Goal: Task Accomplishment & Management: Manage account settings

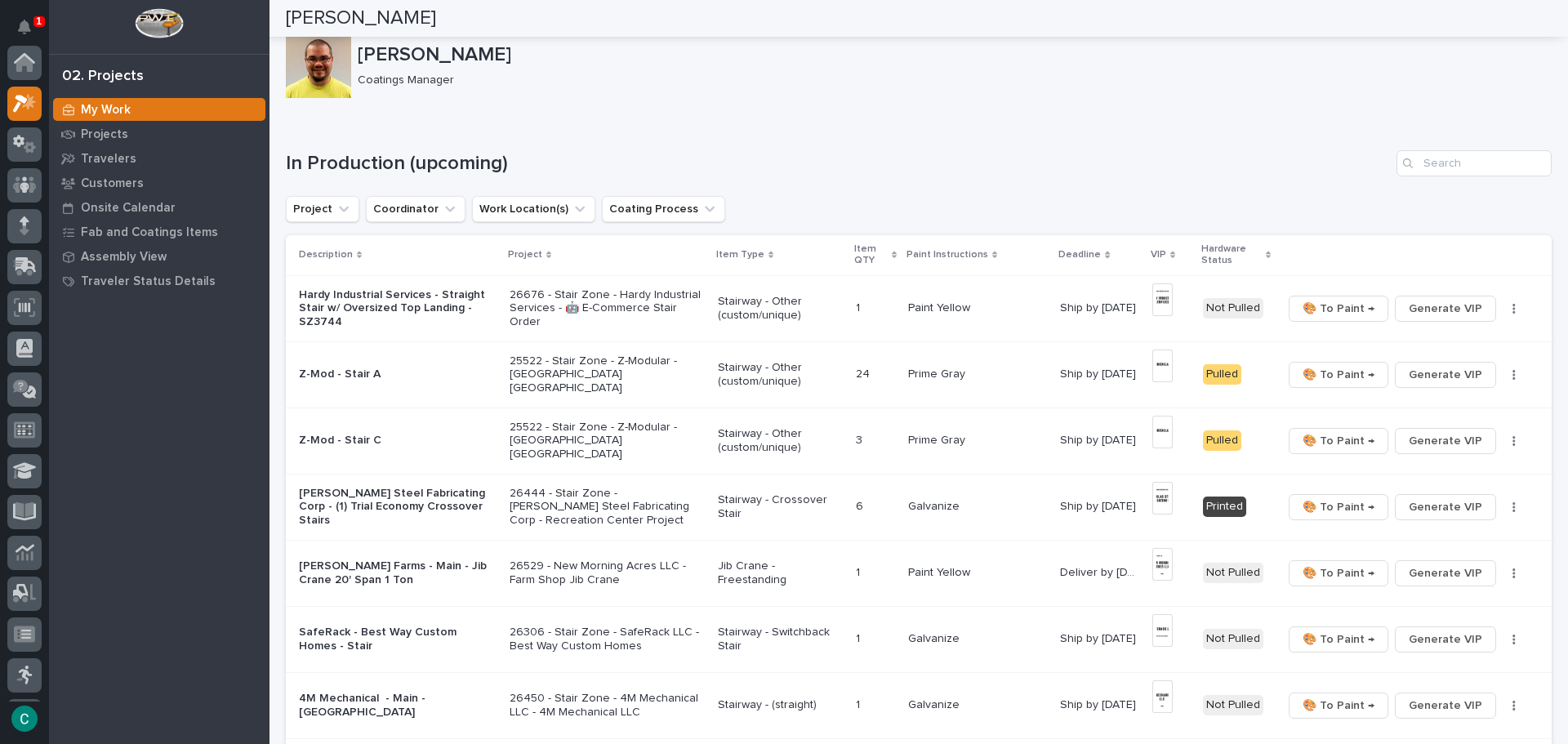
scroll to position [41, 0]
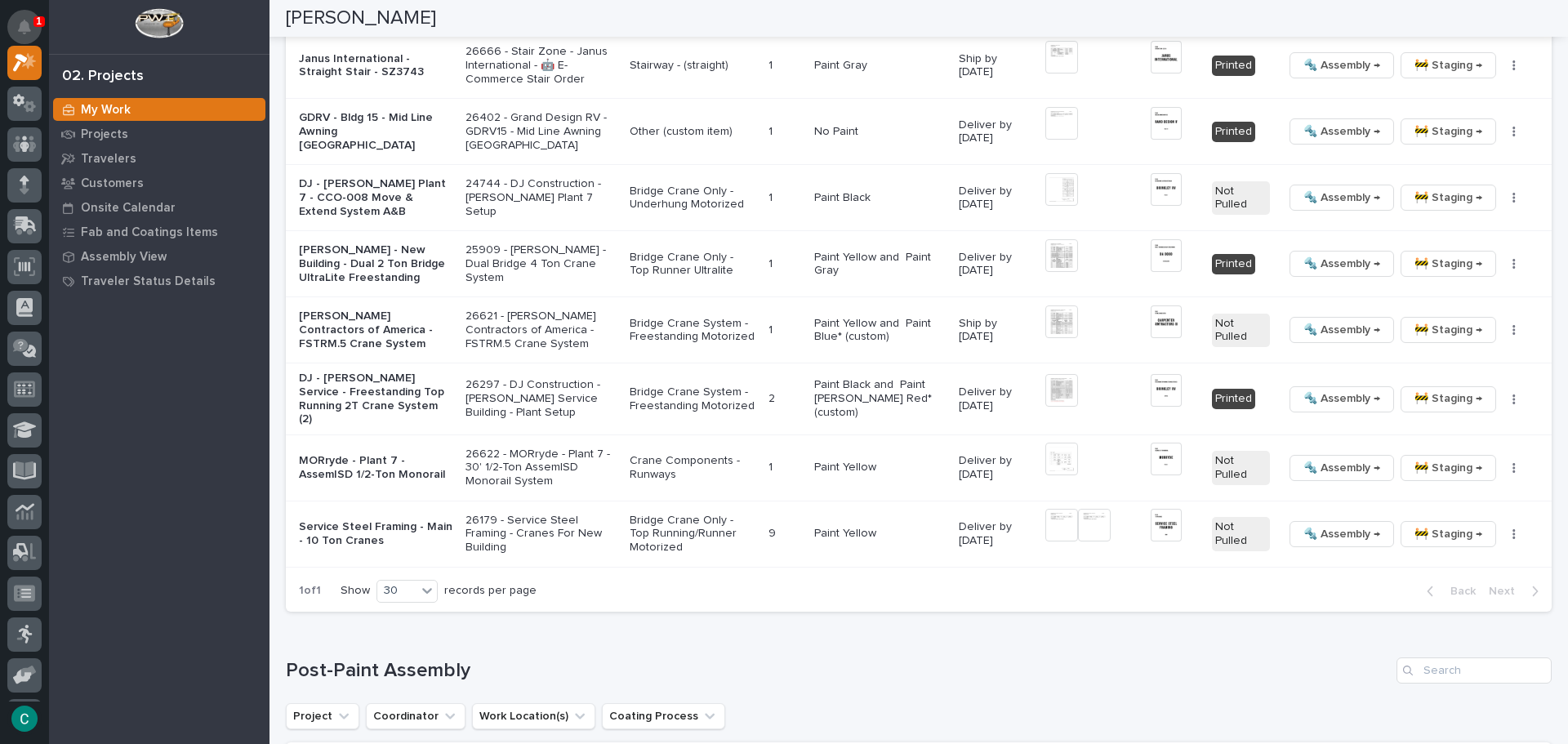
click at [19, 31] on icon "Notifications" at bounding box center [24, 26] width 13 height 14
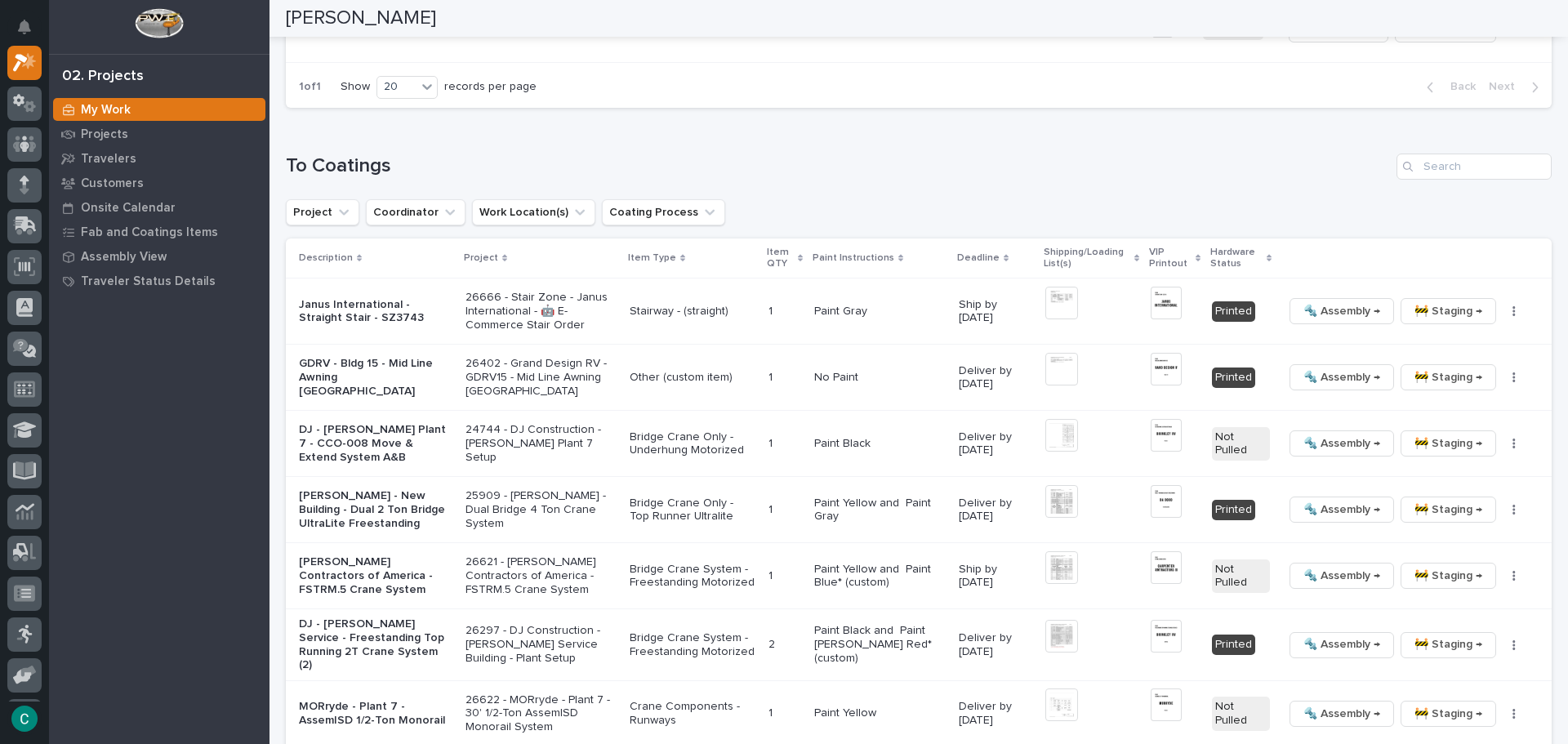
scroll to position [1469, 0]
click at [1164, 438] on img at bounding box center [1166, 434] width 31 height 33
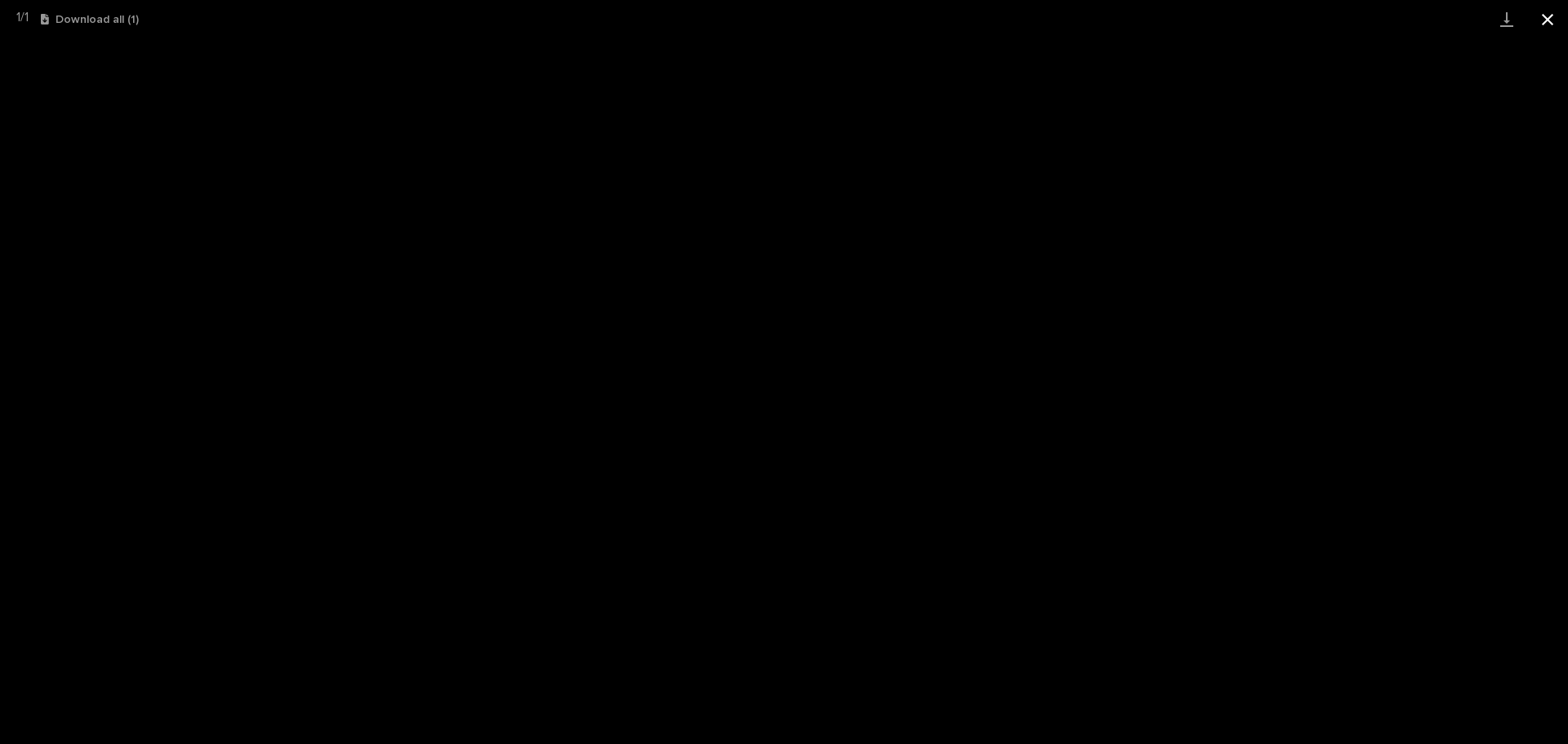
click at [1544, 19] on button "Close gallery" at bounding box center [1547, 19] width 41 height 39
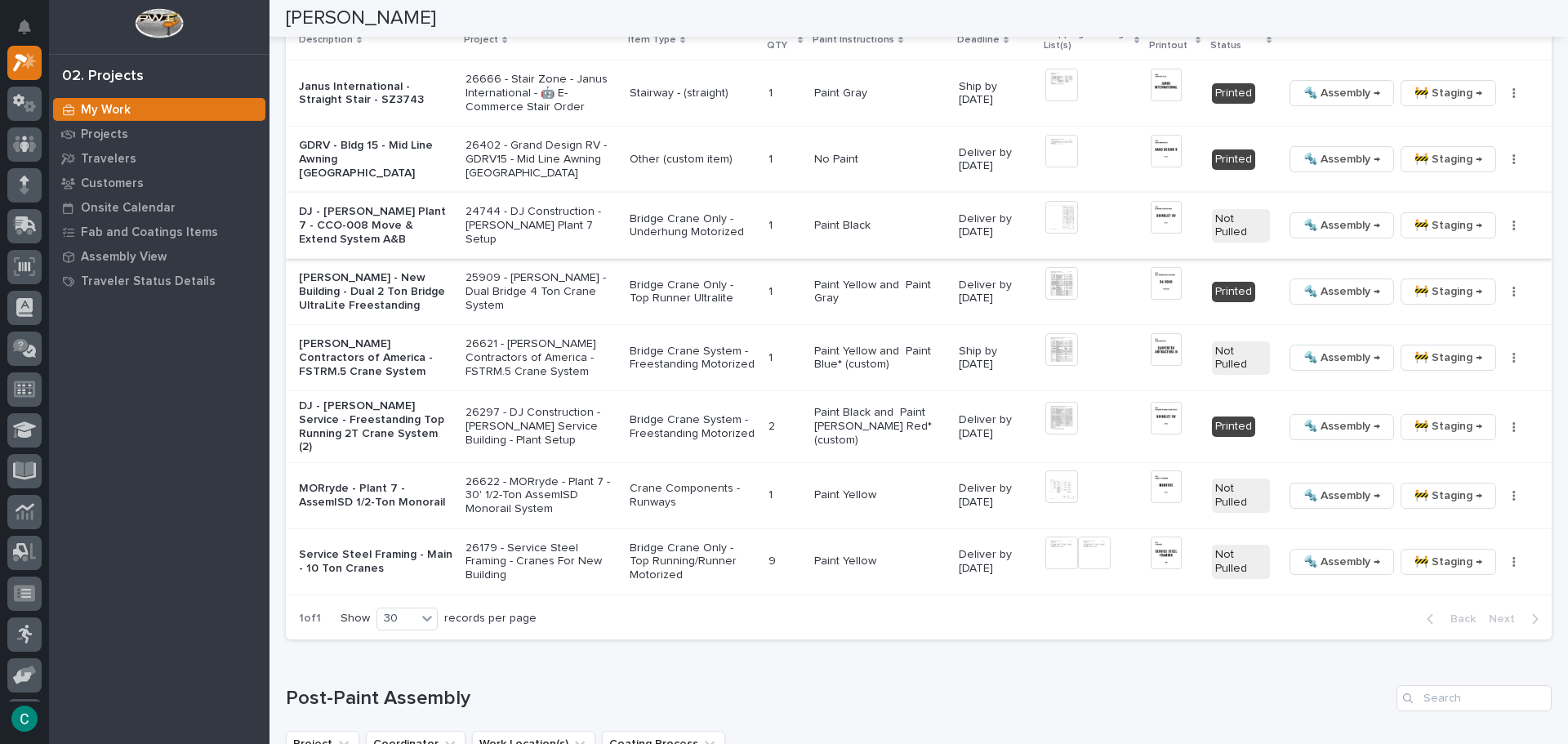
scroll to position [1714, 0]
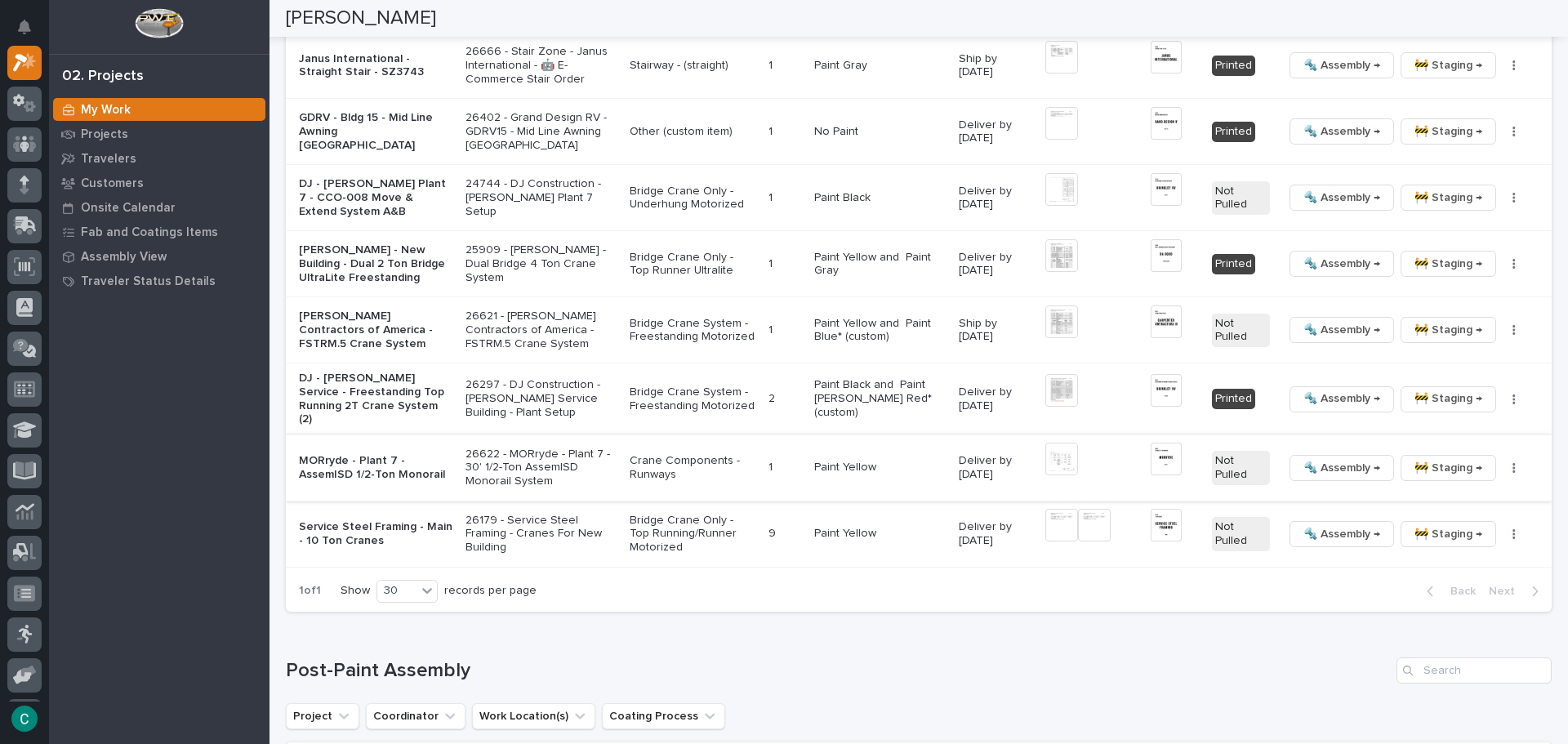
click at [1052, 454] on img at bounding box center [1061, 459] width 33 height 33
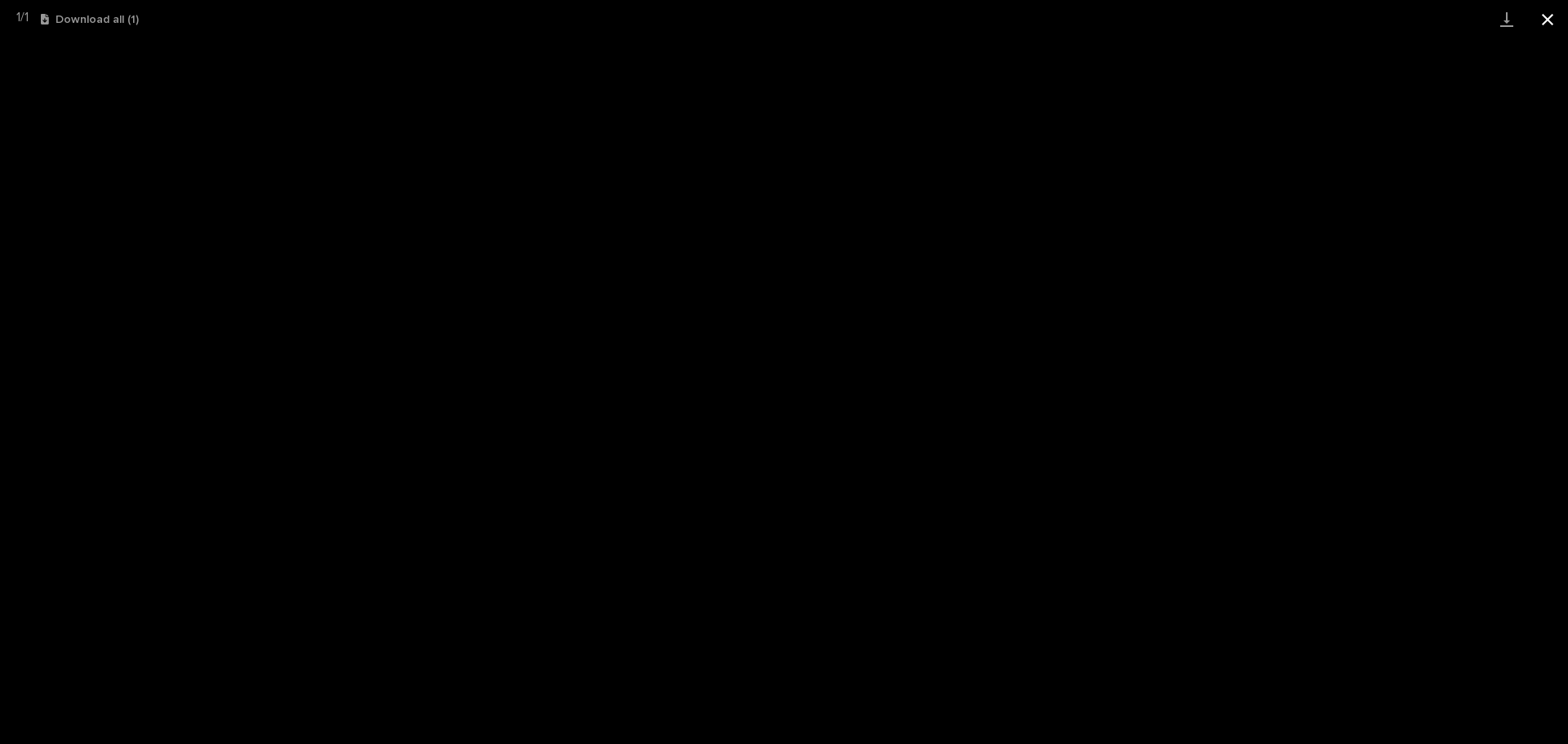
click at [1560, 22] on button "Close gallery" at bounding box center [1547, 19] width 41 height 39
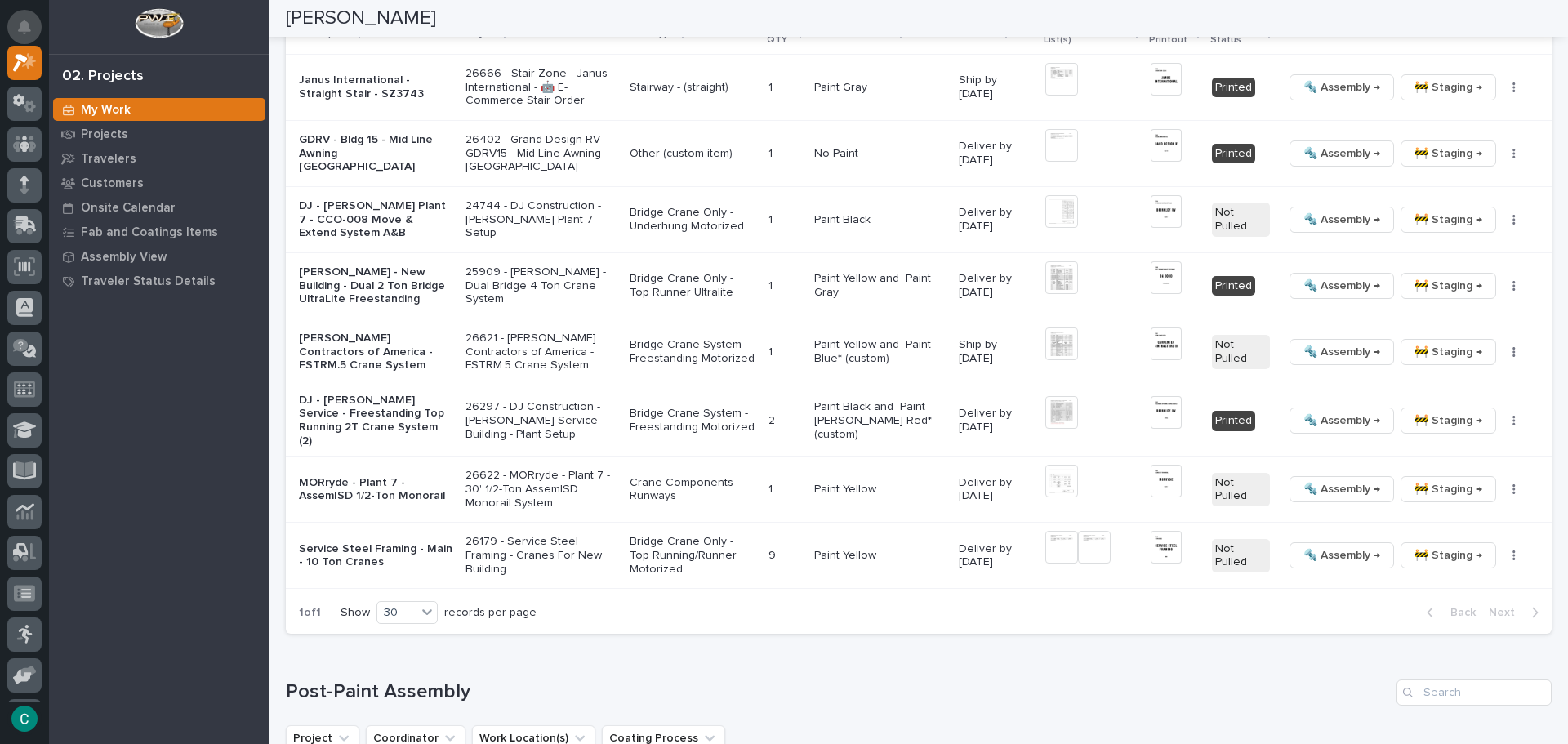
click at [13, 24] on button "Notifications" at bounding box center [24, 27] width 35 height 35
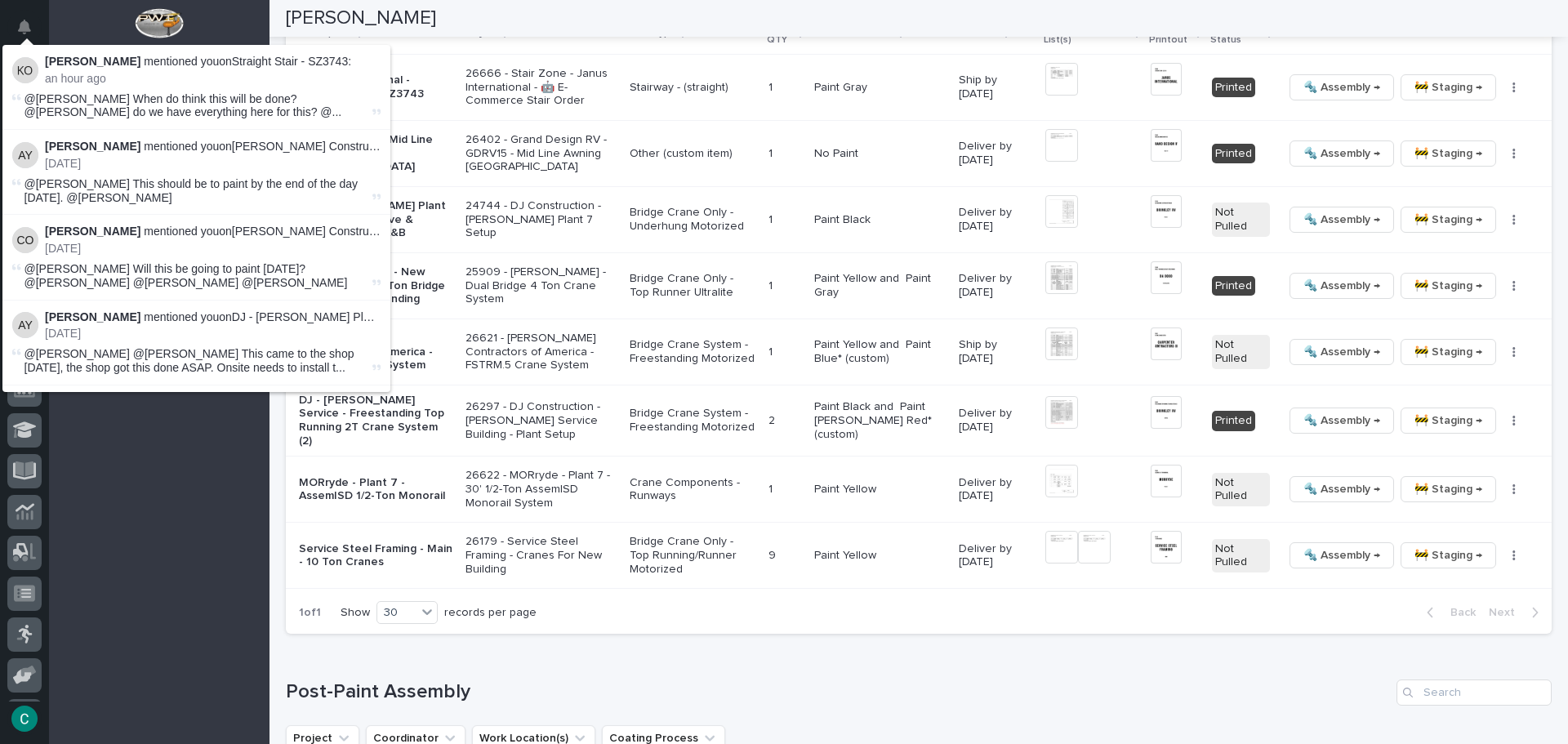
click at [132, 104] on span "@Christopher Palazzolo When do think this will be done? @Reinhart Burkholder do…" at bounding box center [196, 106] width 344 height 28
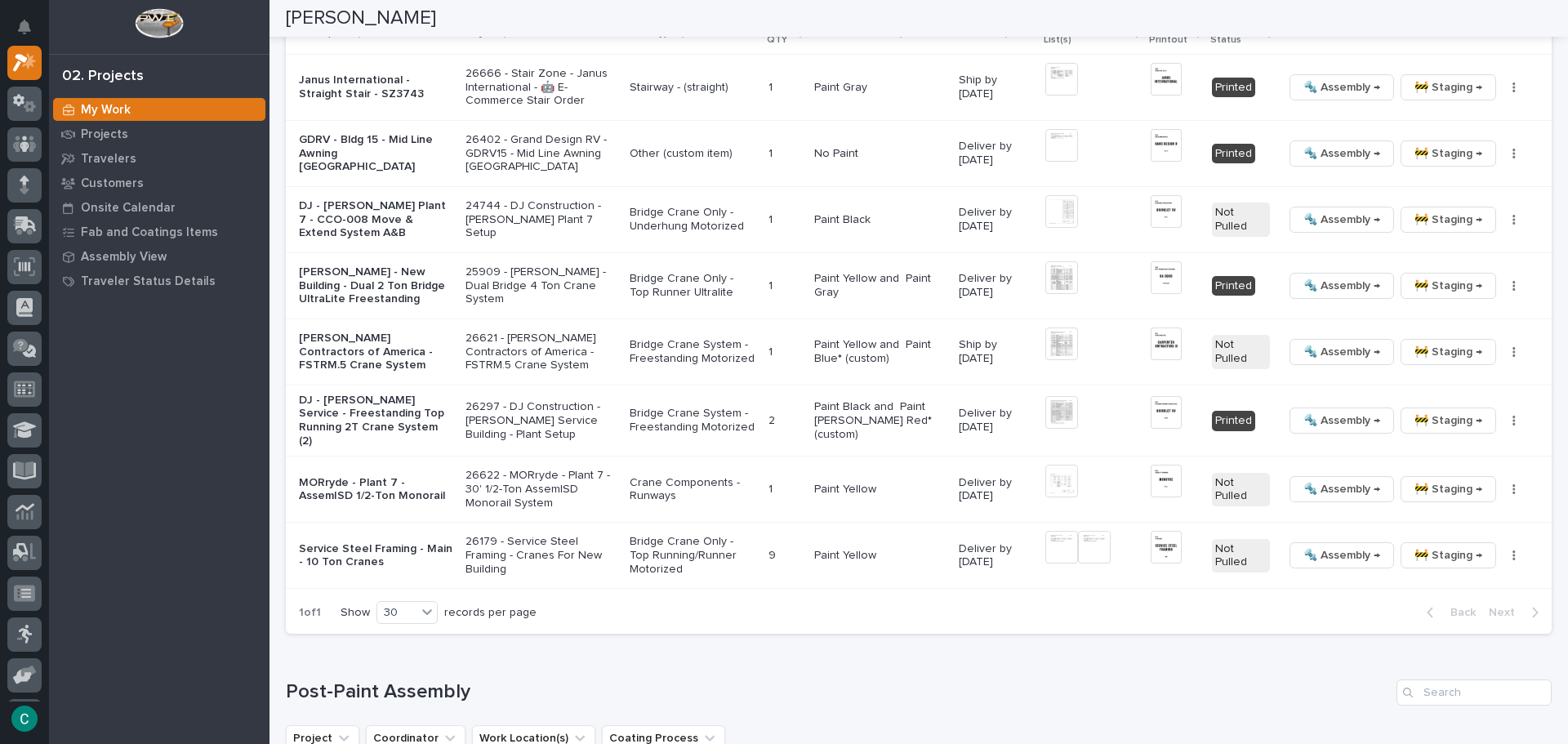
click at [93, 24] on div at bounding box center [159, 27] width 221 height 54
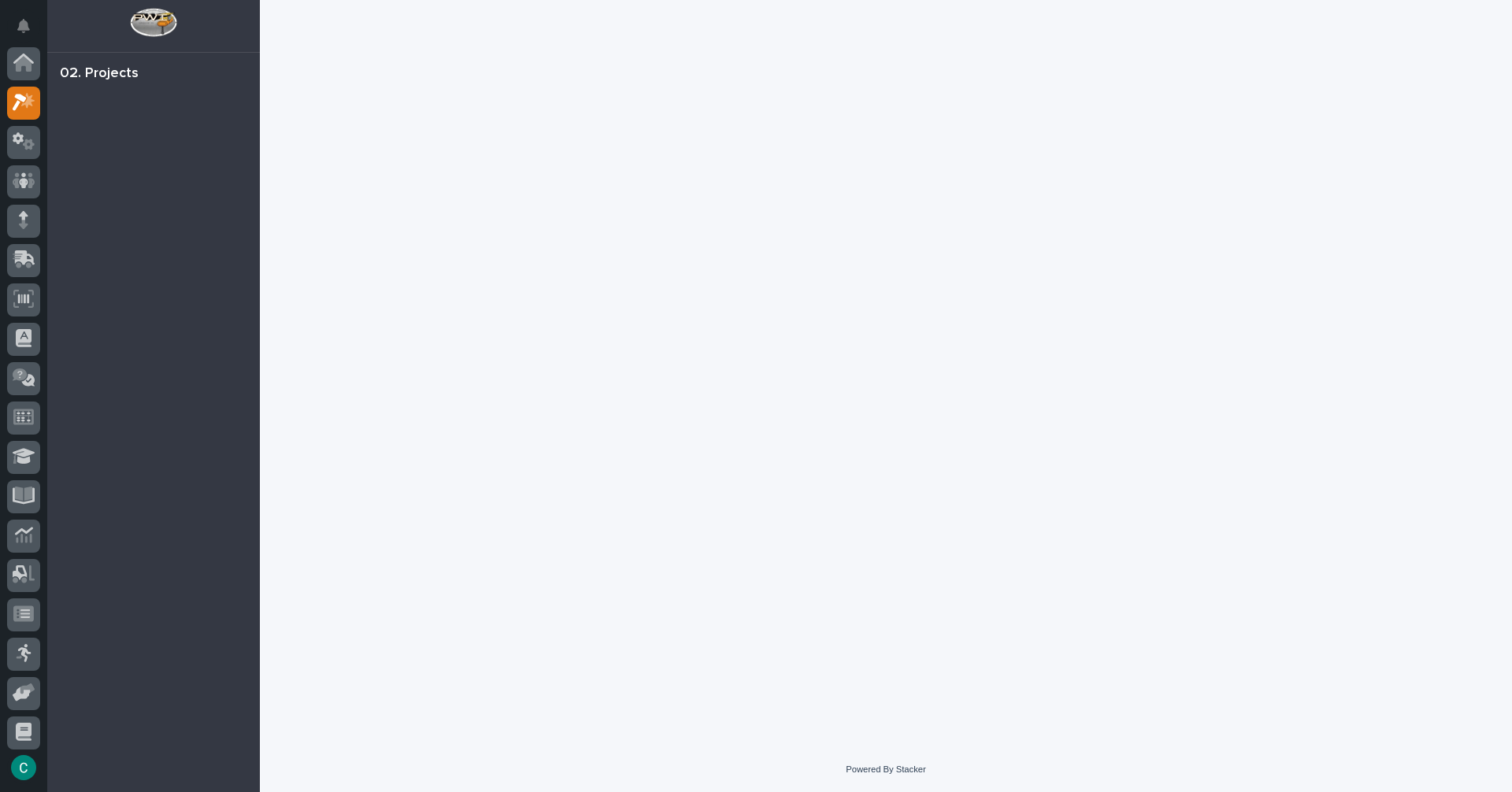
scroll to position [40, 0]
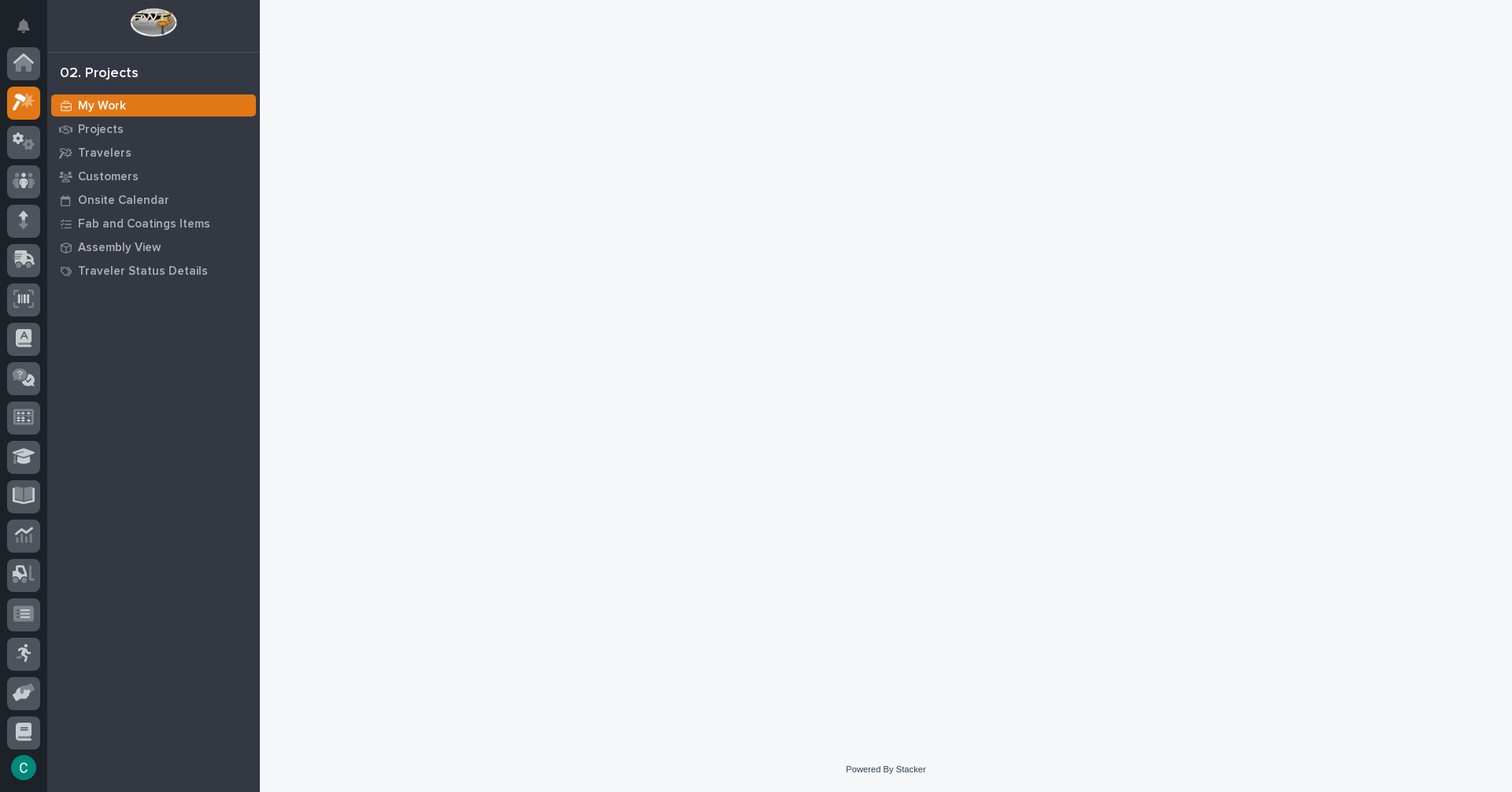
scroll to position [40, 0]
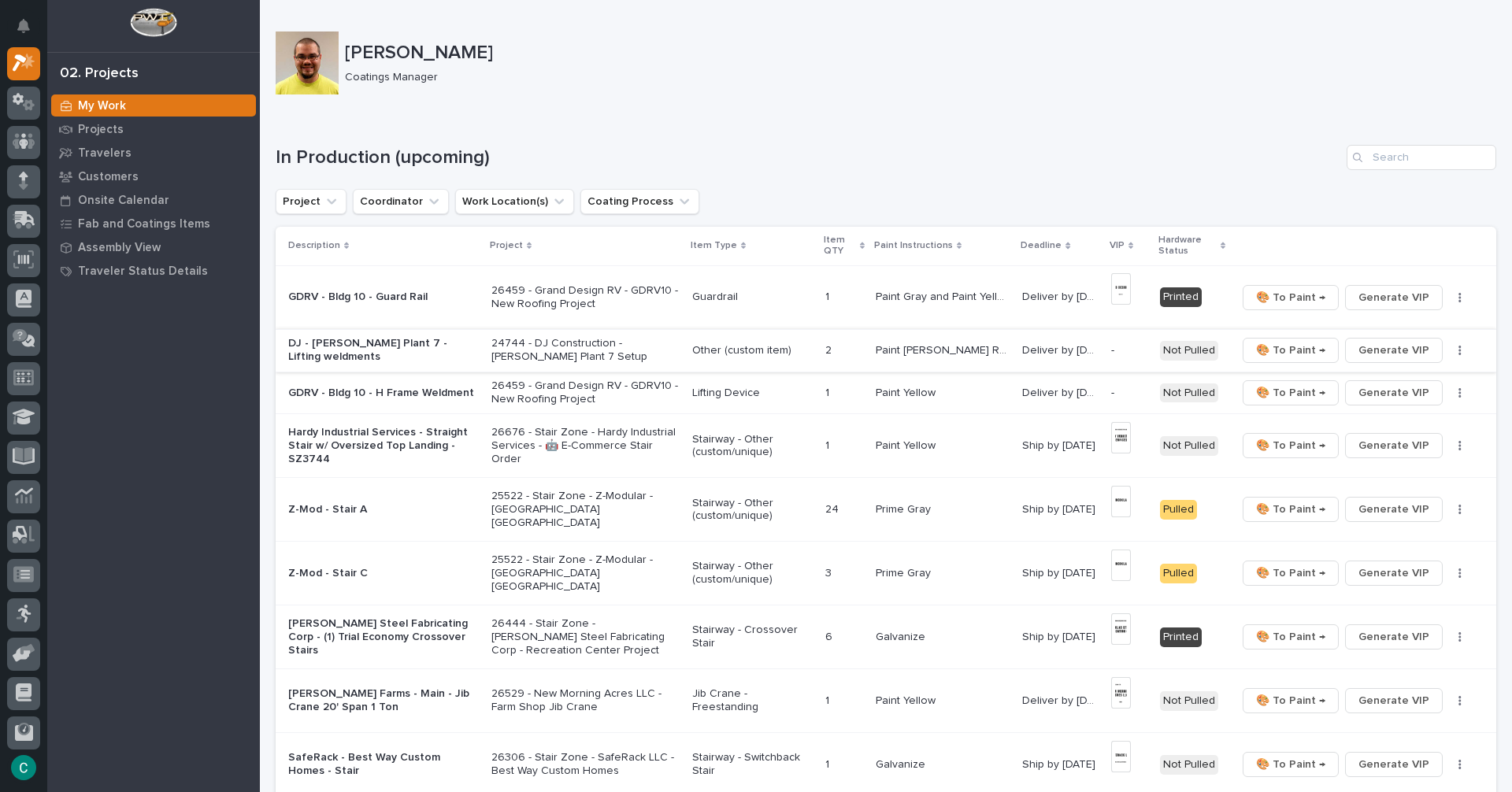
click at [1351, 352] on button "Generate VIP" at bounding box center [1394, 350] width 97 height 25
click at [1358, 390] on span "Generate VIP" at bounding box center [1393, 392] width 71 height 19
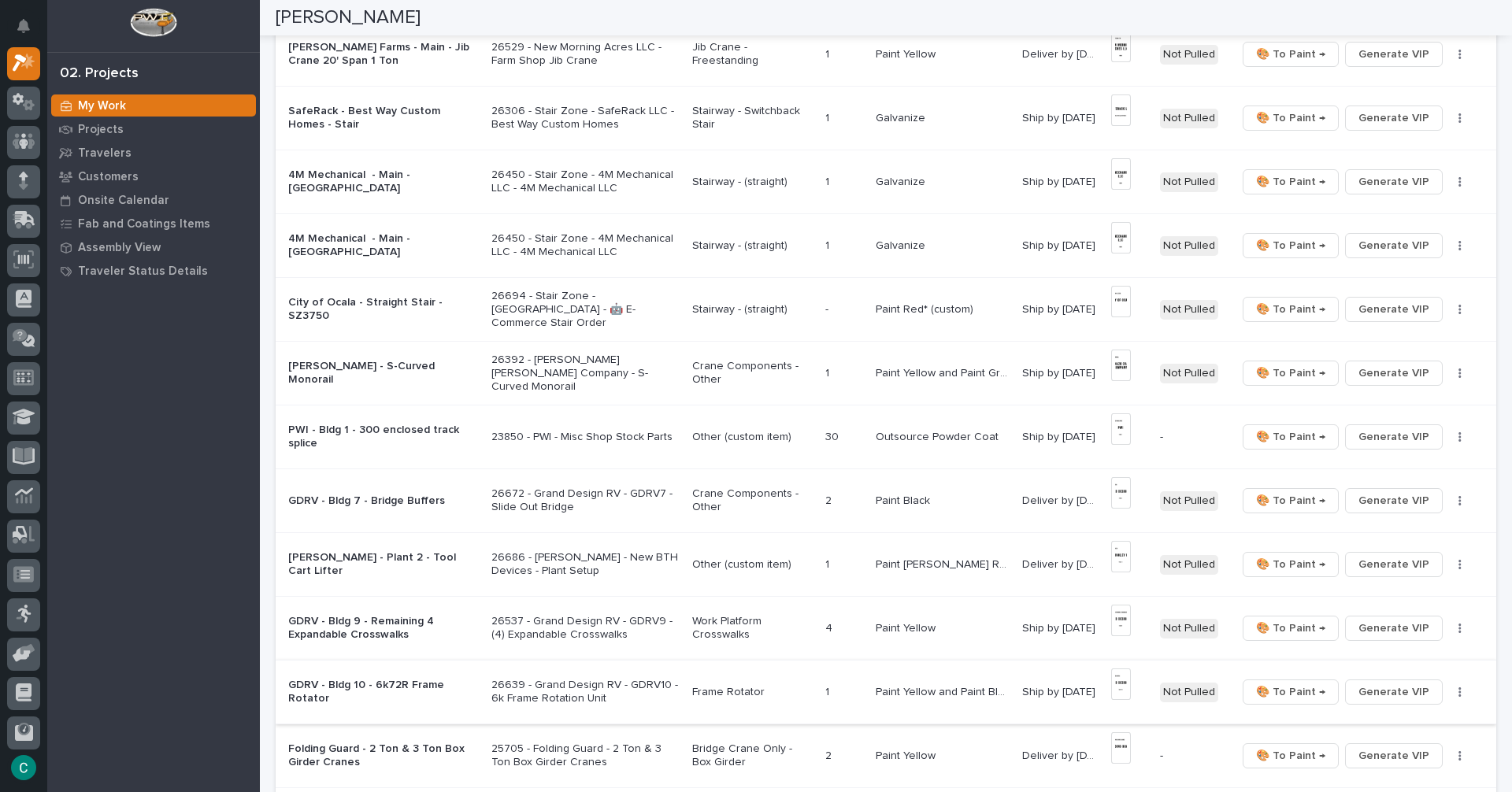
scroll to position [866, 0]
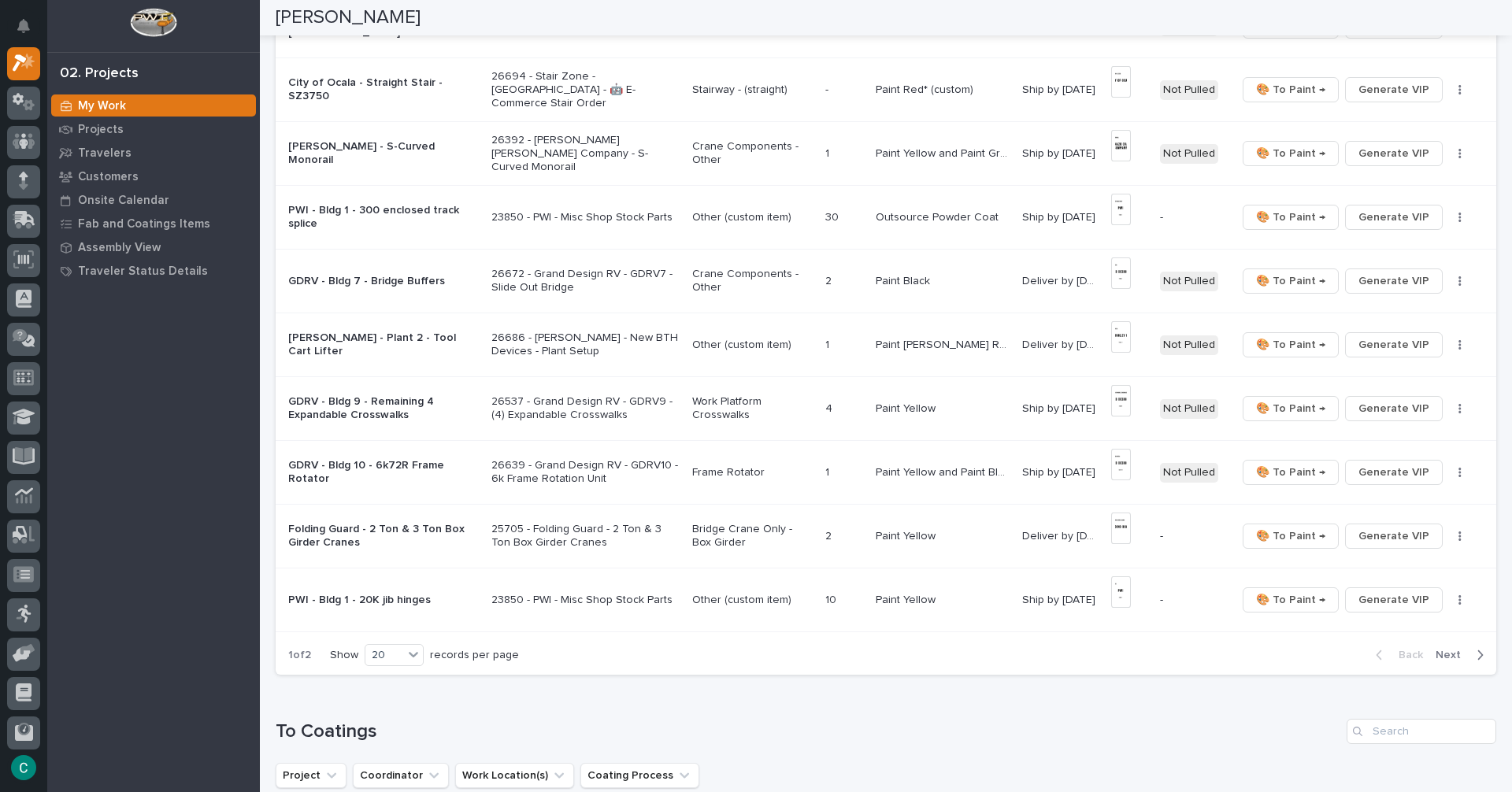
click at [1470, 653] on div "button" at bounding box center [1476, 654] width 13 height 14
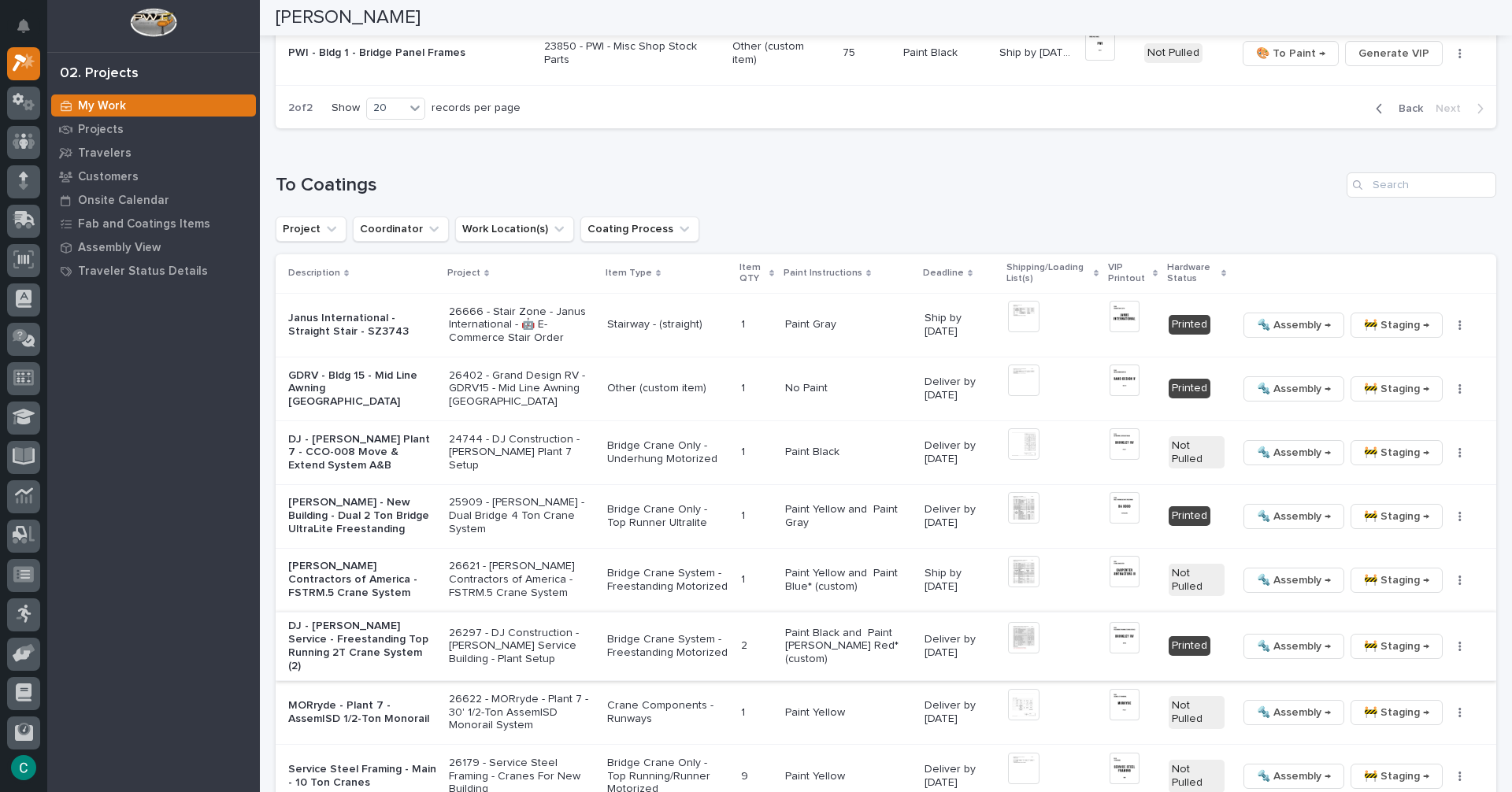
scroll to position [0, 0]
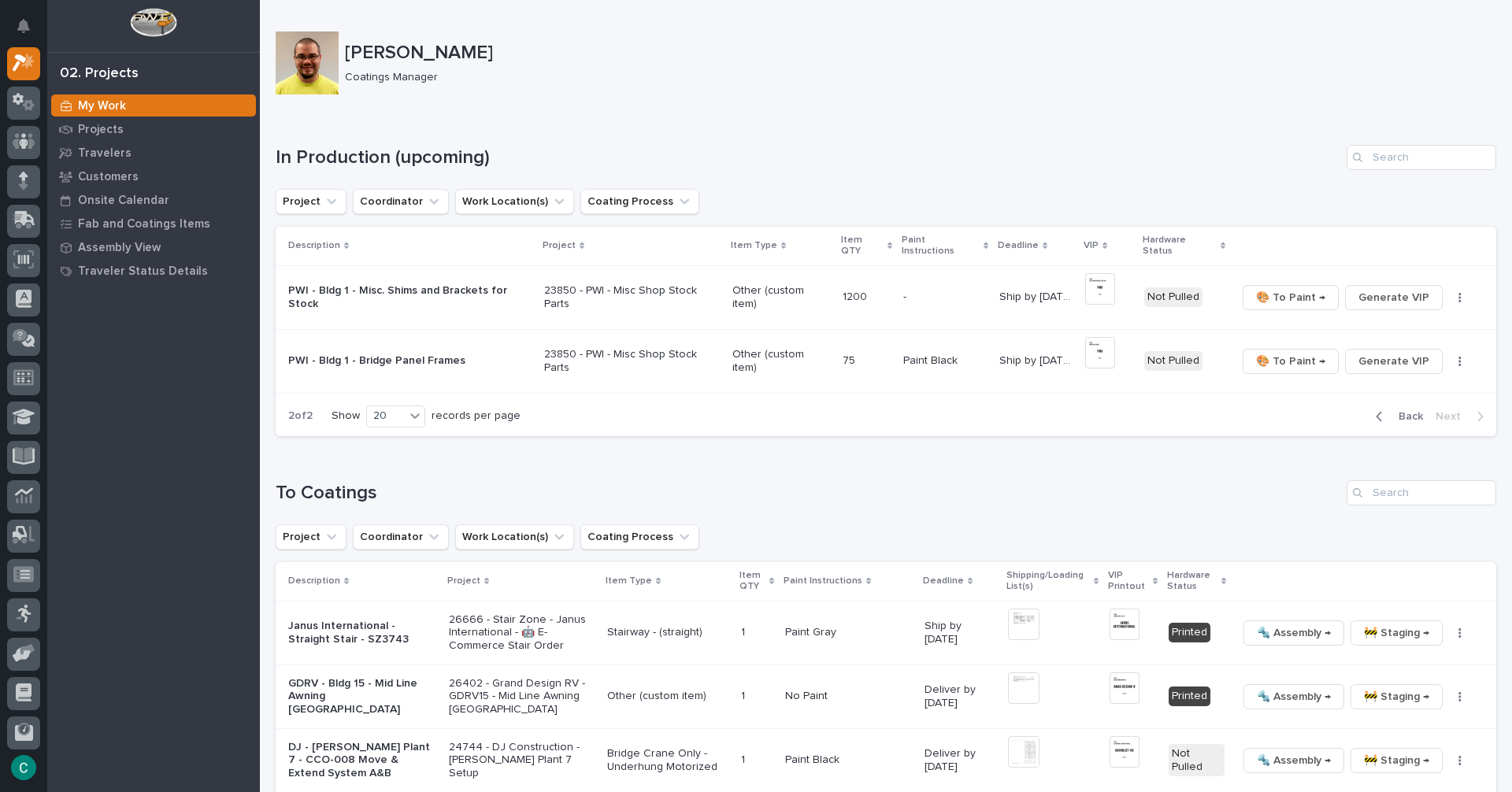
click at [1389, 409] on span "Back" at bounding box center [1406, 415] width 34 height 14
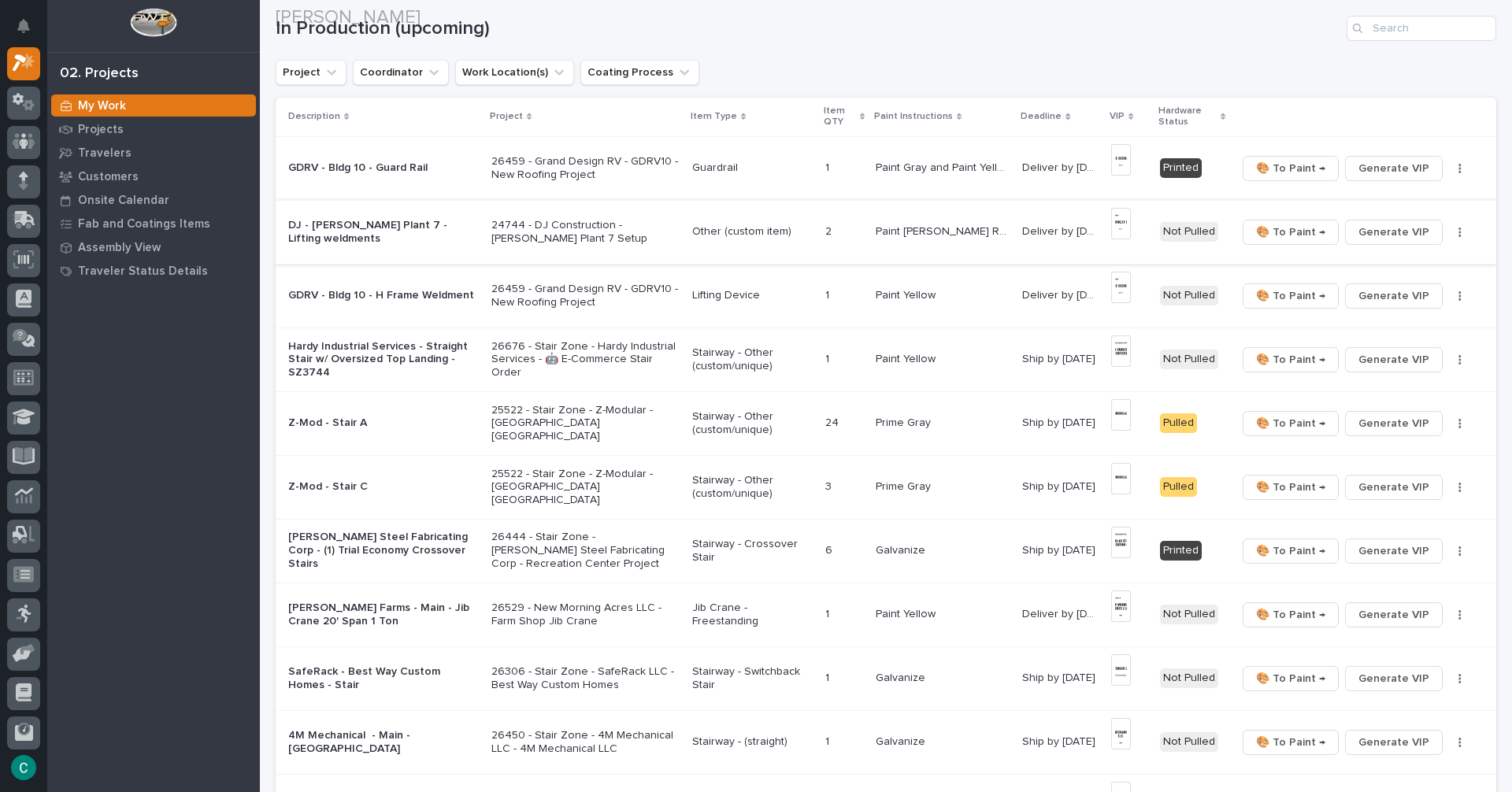
scroll to position [157, 0]
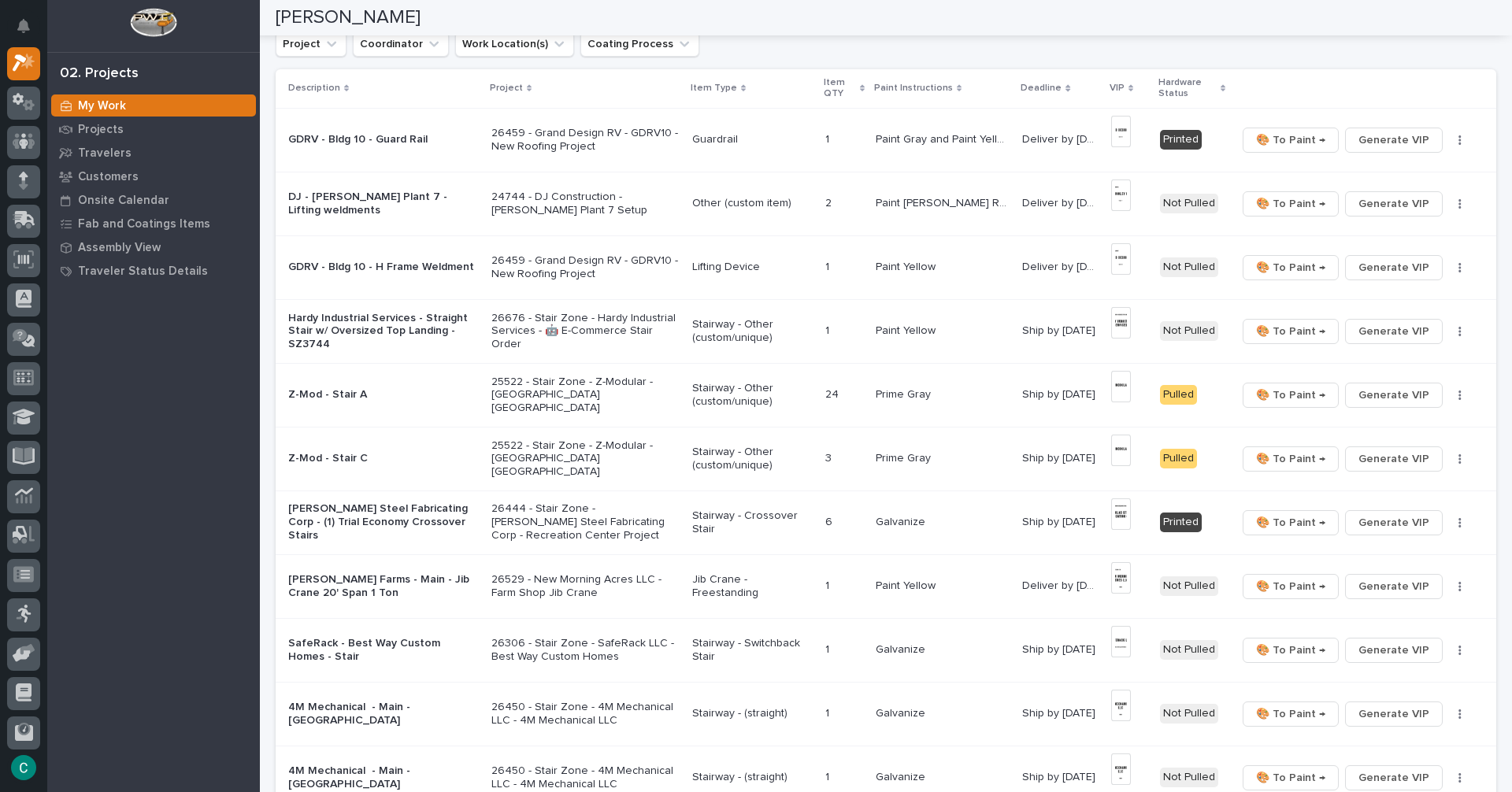
click at [726, 144] on p "Guardrail" at bounding box center [752, 140] width 120 height 13
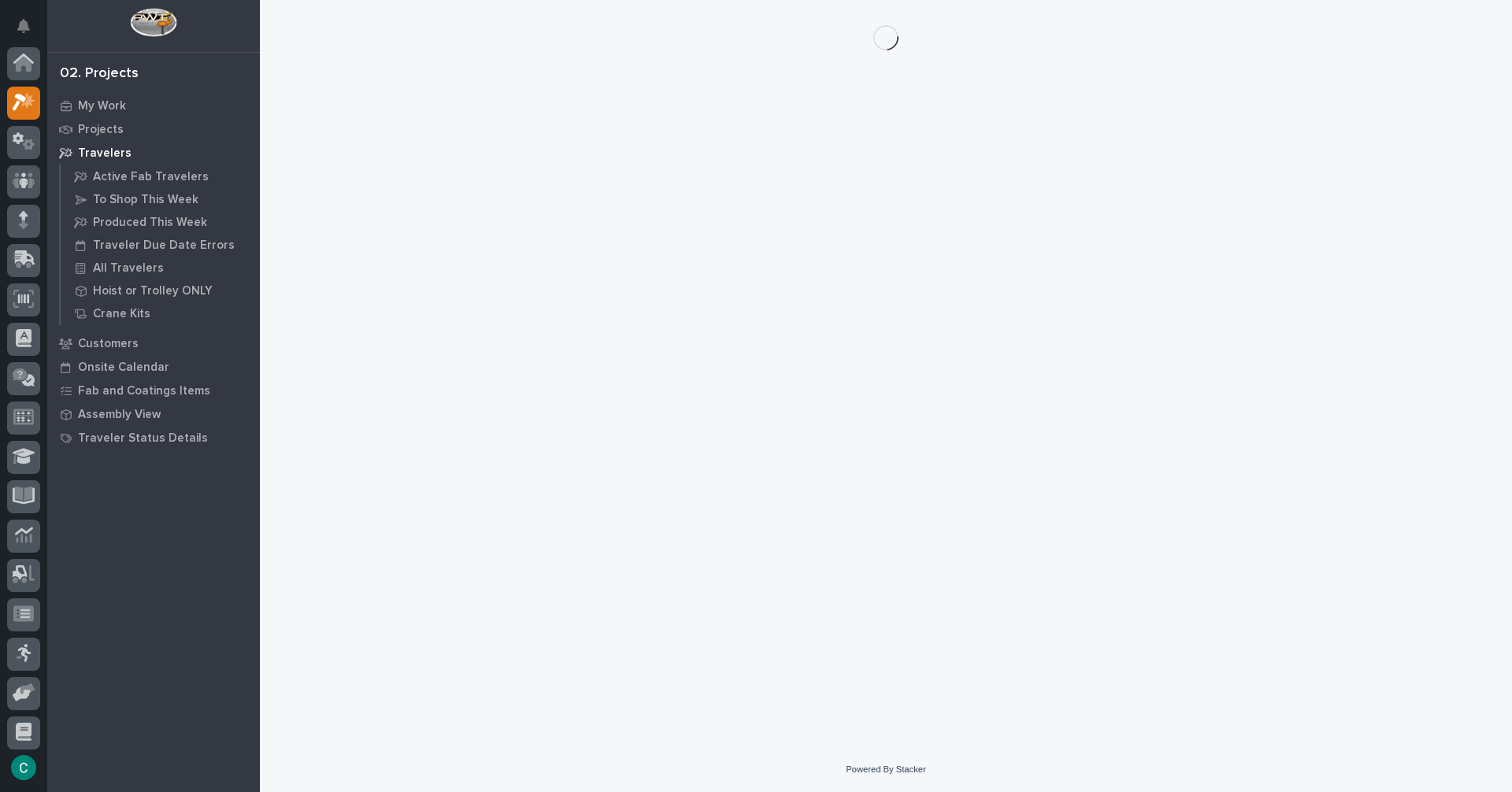
scroll to position [40, 0]
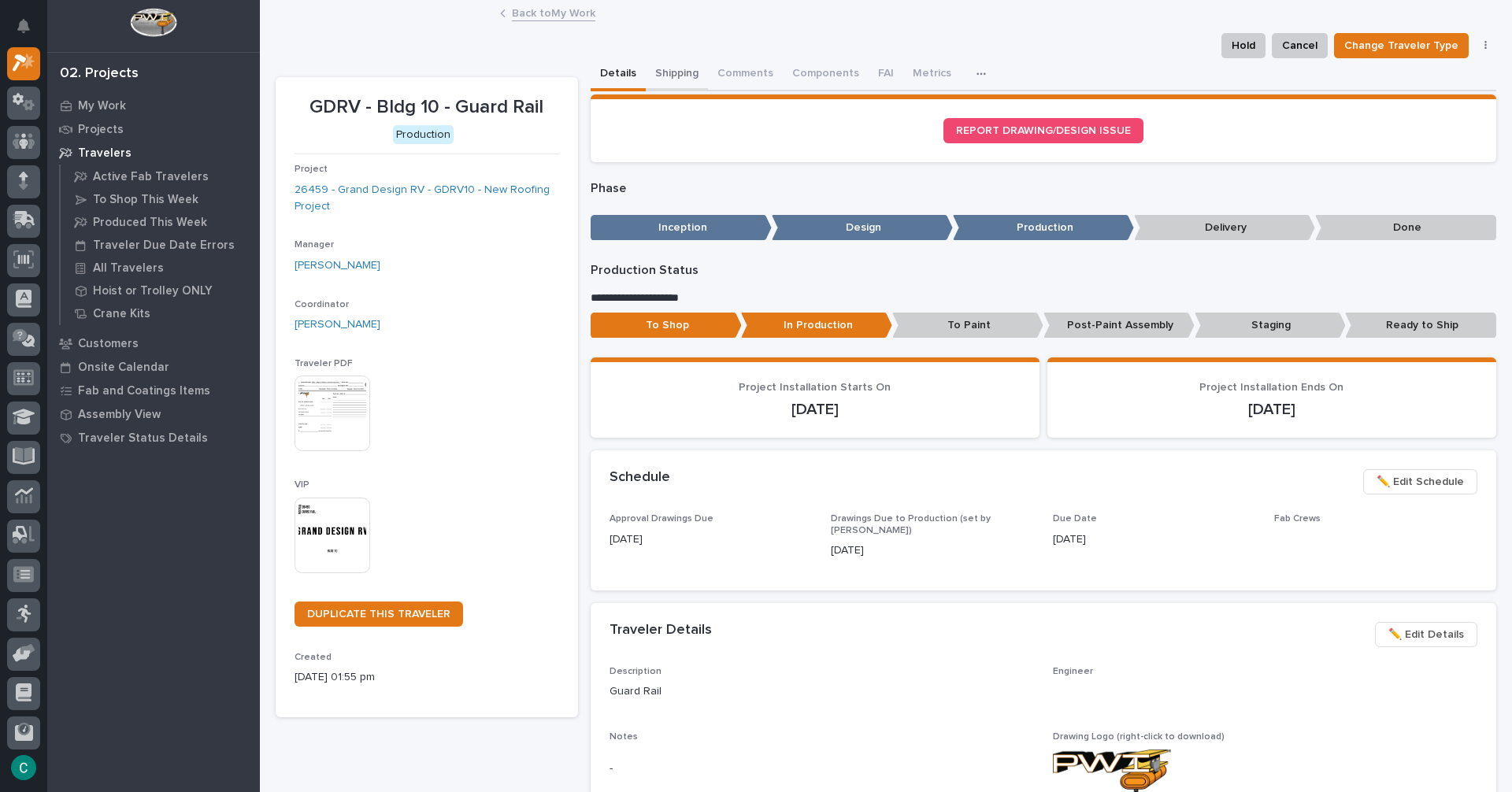
click at [674, 63] on button "Shipping" at bounding box center [677, 75] width 62 height 33
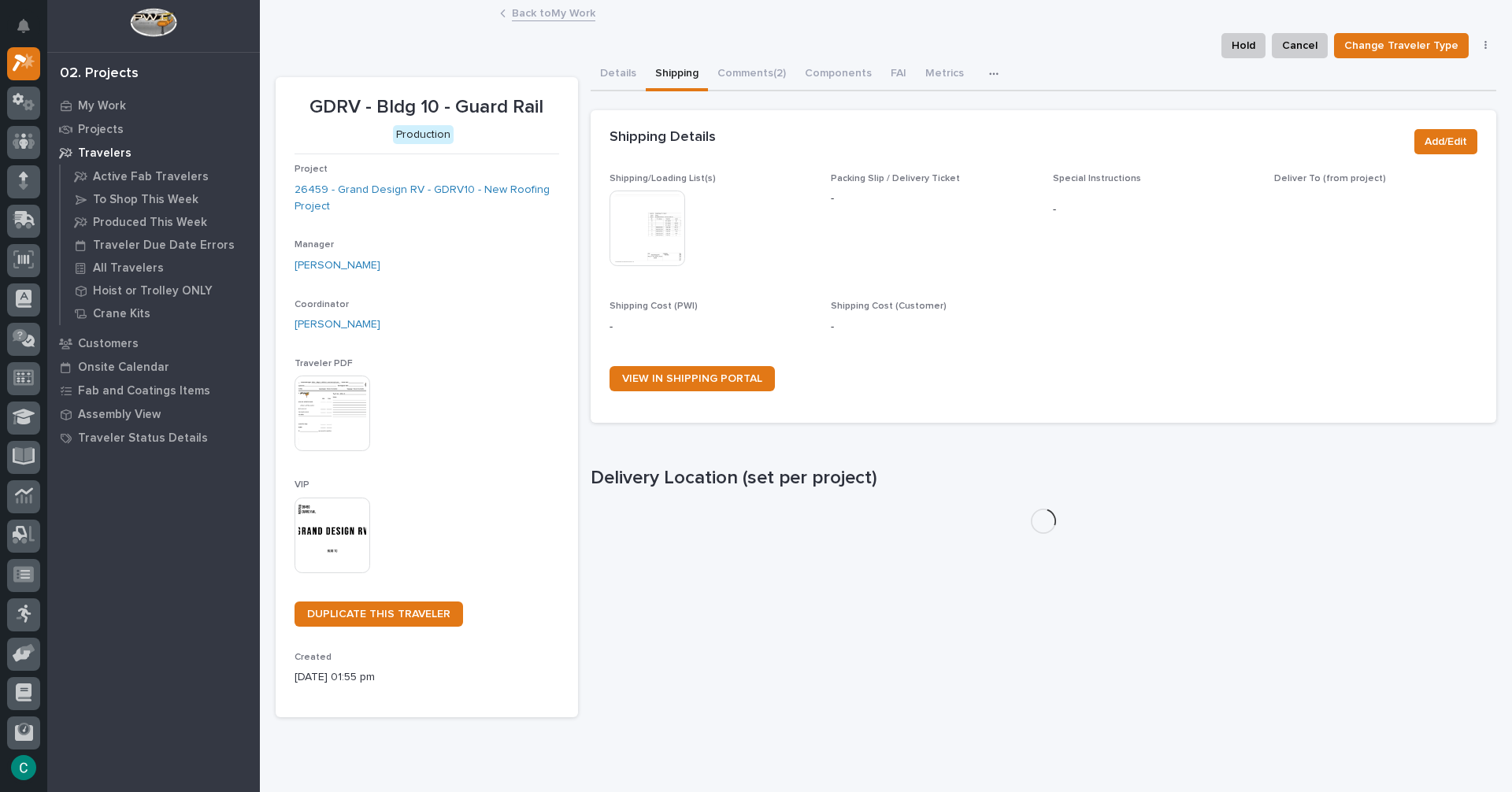
click at [642, 207] on img at bounding box center [647, 228] width 75 height 75
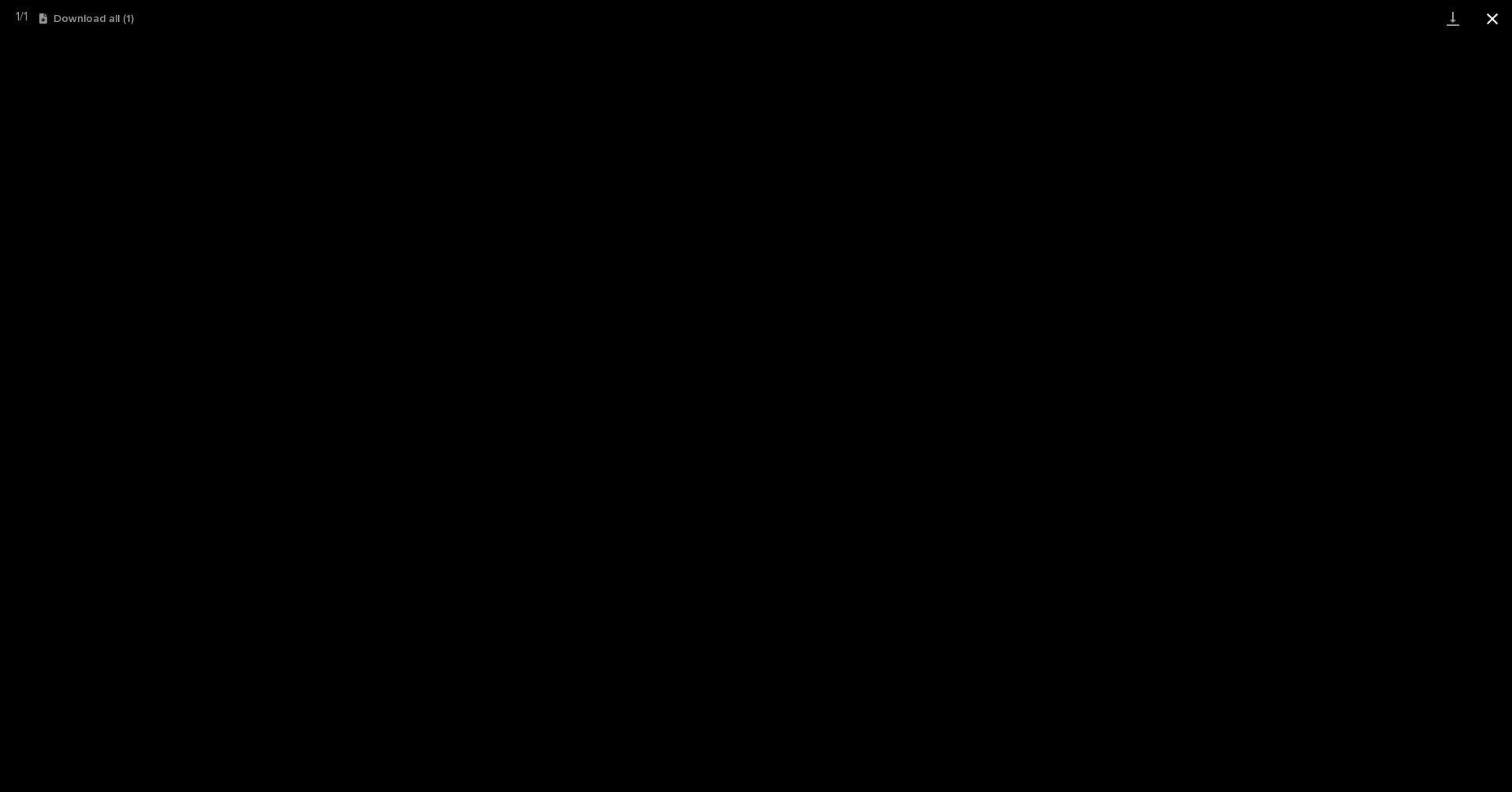
click at [1488, 24] on button "Close gallery" at bounding box center [1492, 19] width 40 height 37
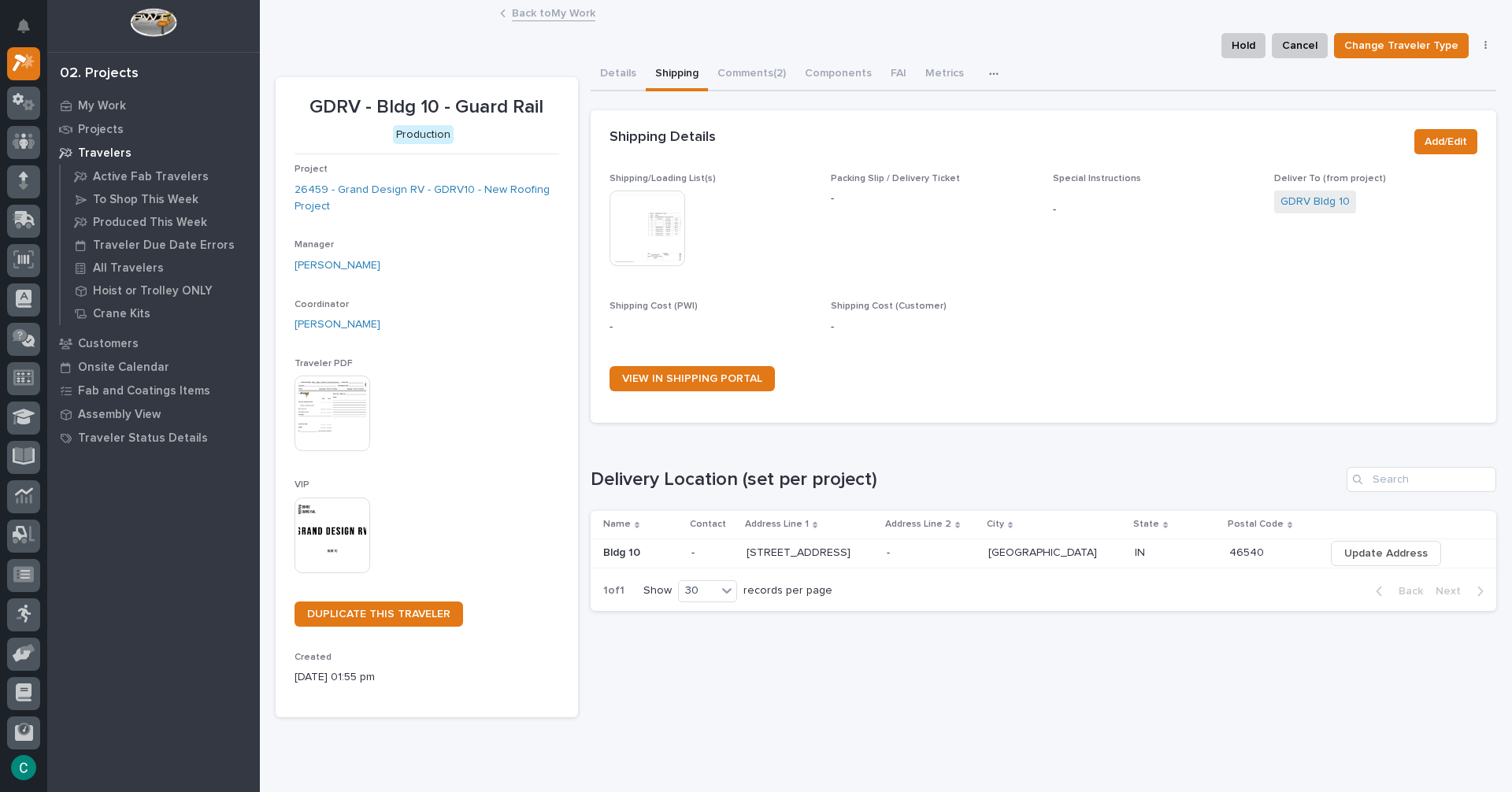
click at [562, 11] on link "Back to My Work" at bounding box center [554, 12] width 84 height 18
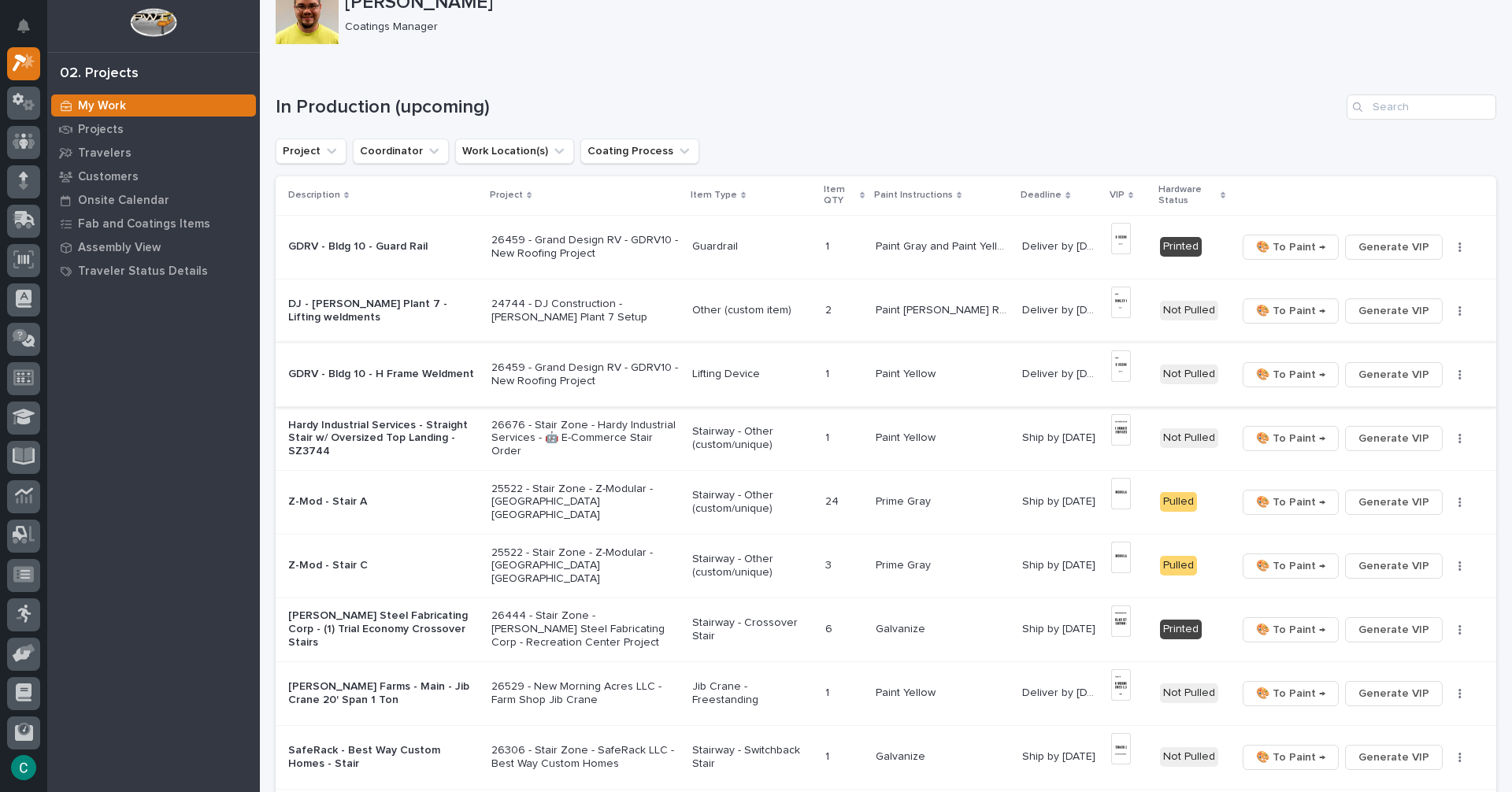
scroll to position [79, 0]
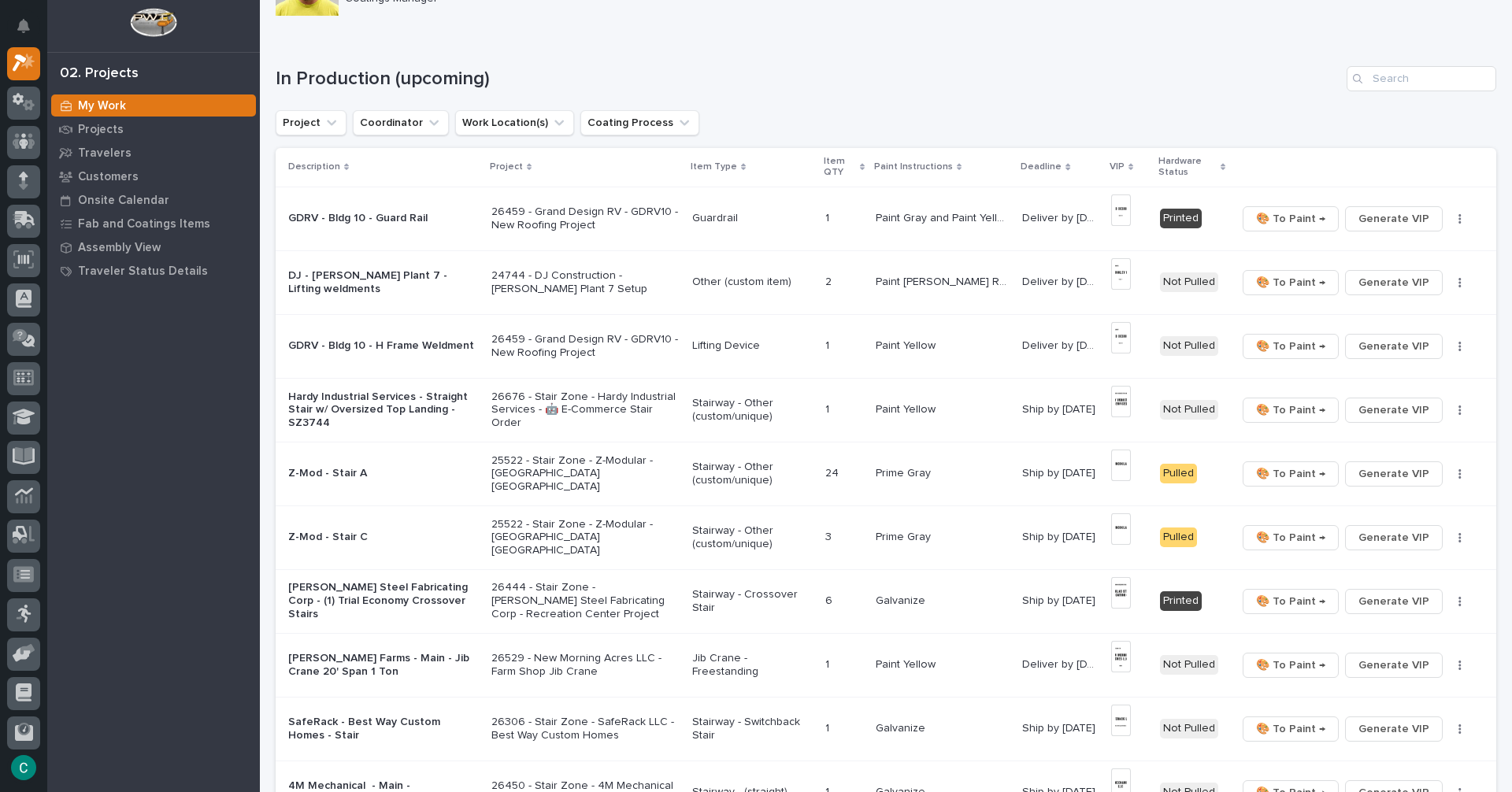
click at [900, 354] on div "Paint Yellow Paint Yellow" at bounding box center [942, 346] width 134 height 26
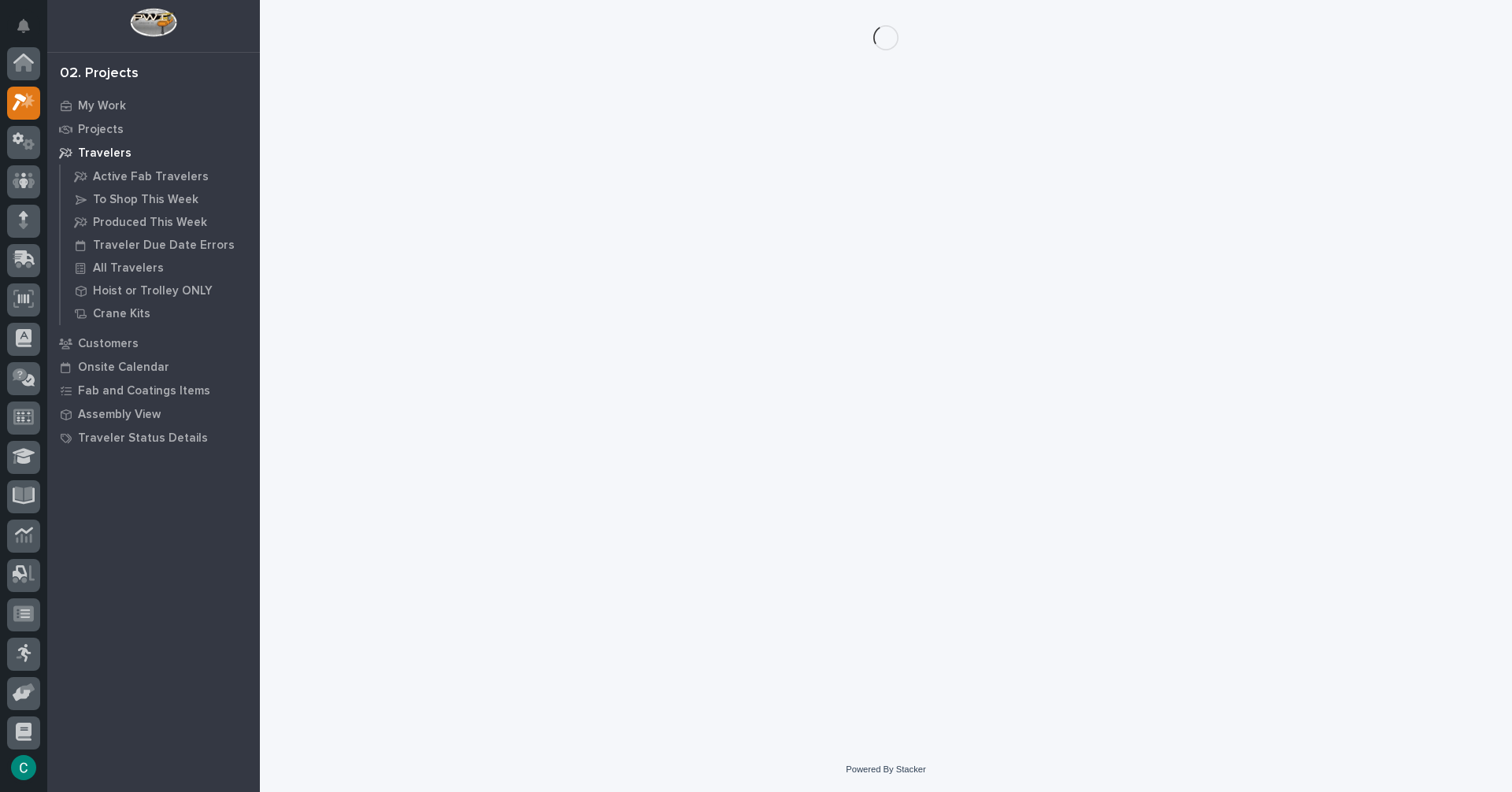
scroll to position [40, 0]
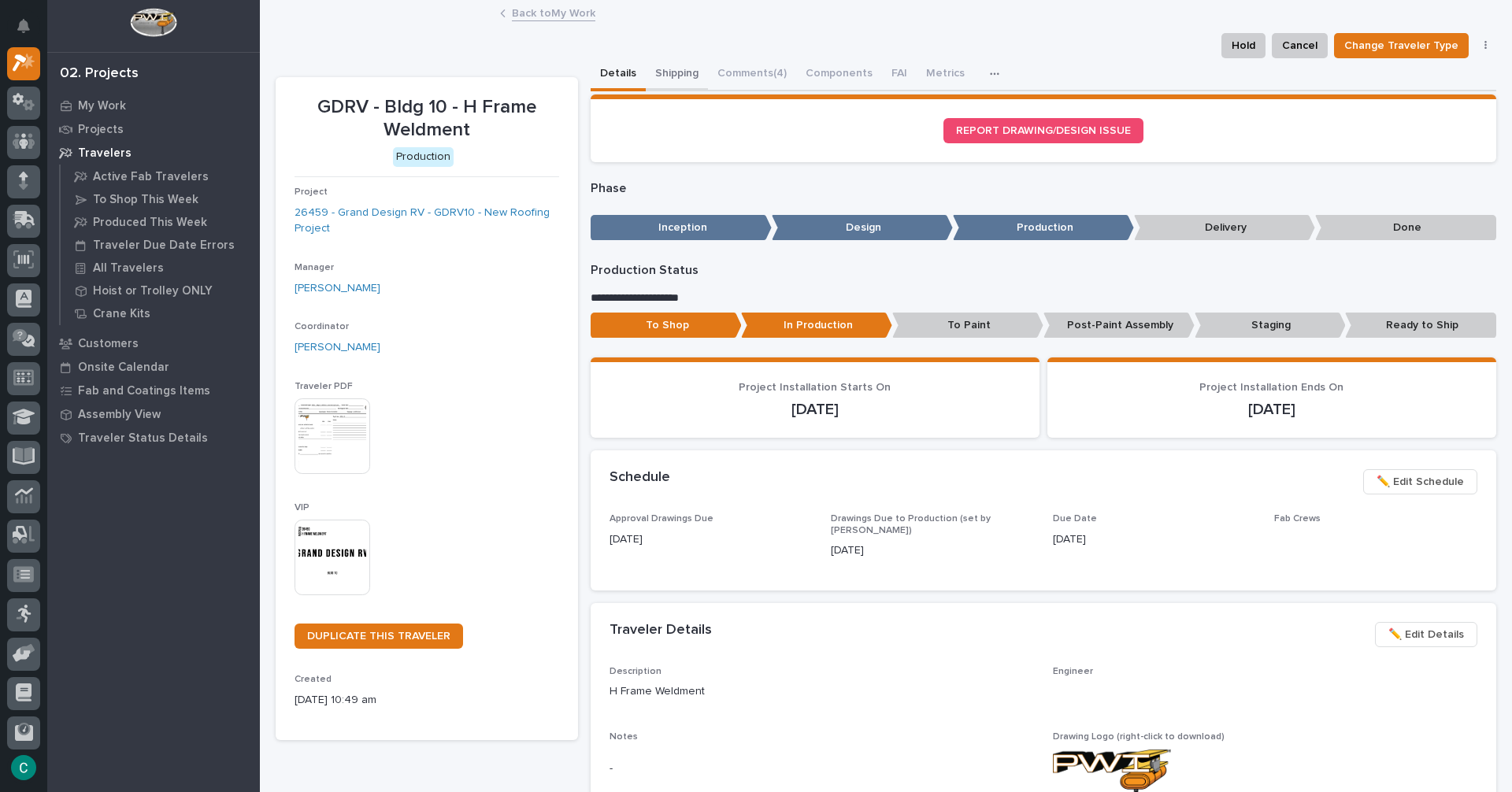
click at [675, 78] on button "Shipping" at bounding box center [677, 75] width 62 height 33
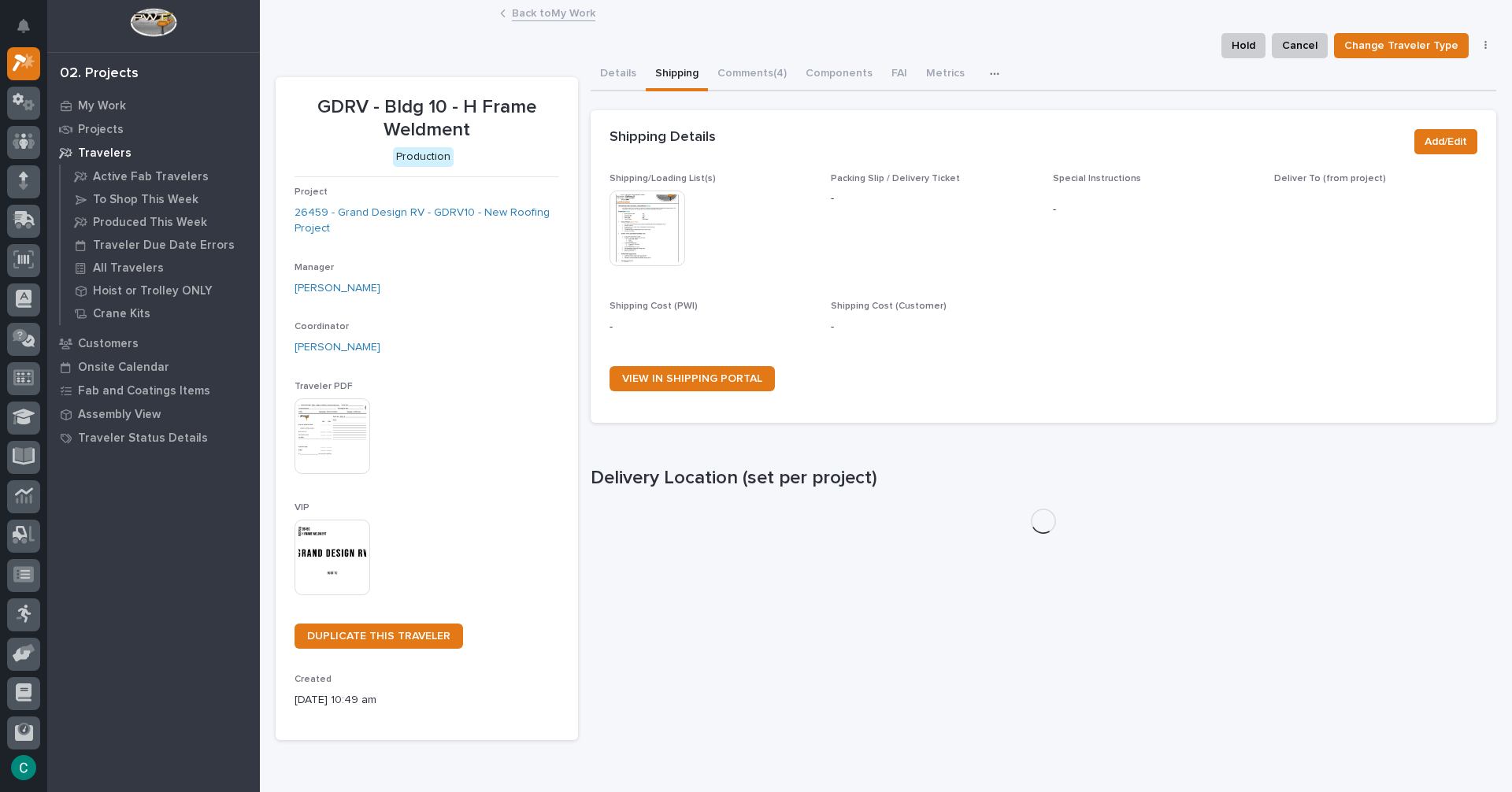
click at [676, 223] on img at bounding box center [647, 228] width 75 height 75
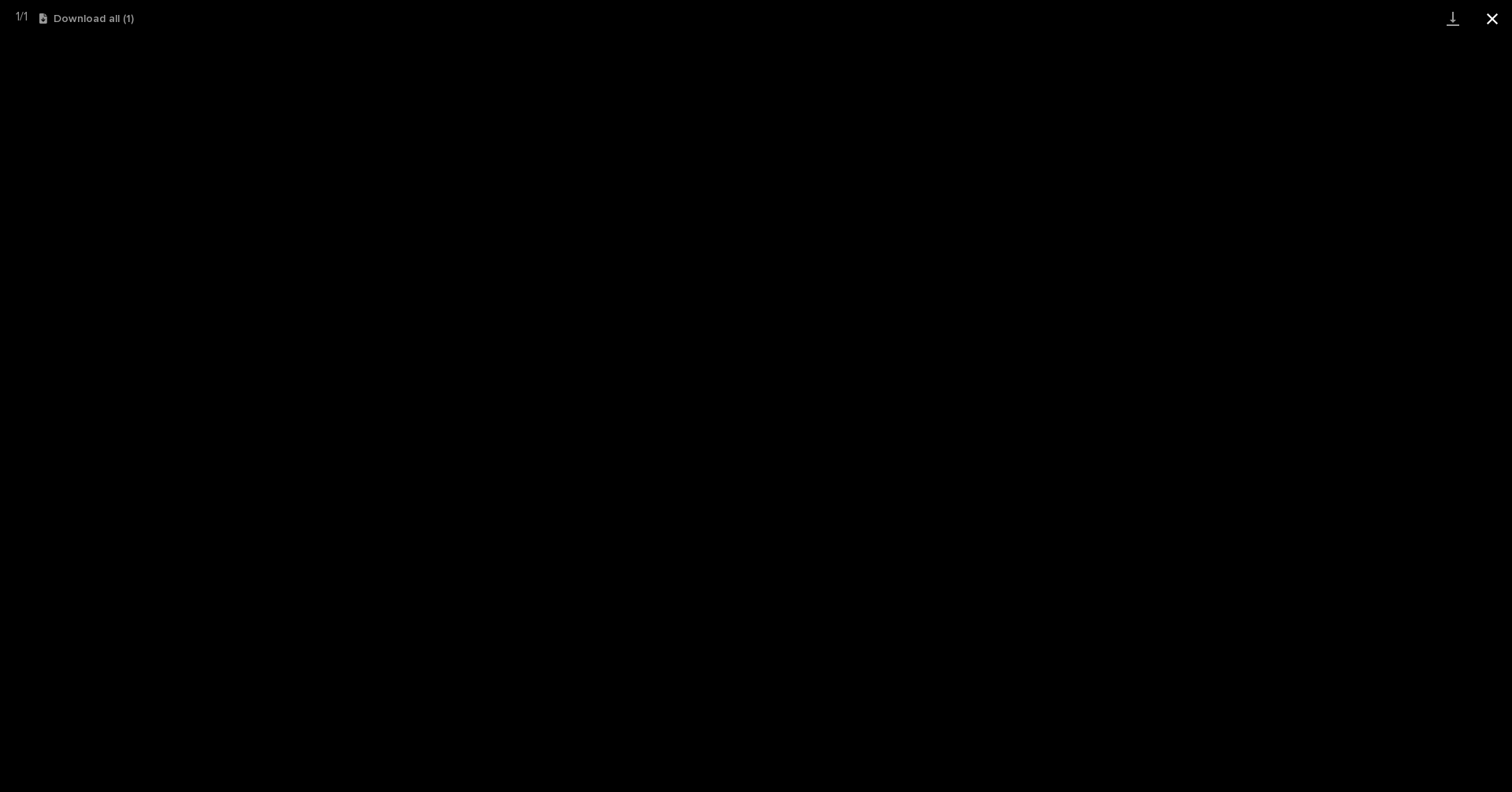
click at [1503, 24] on button "Close gallery" at bounding box center [1492, 19] width 40 height 37
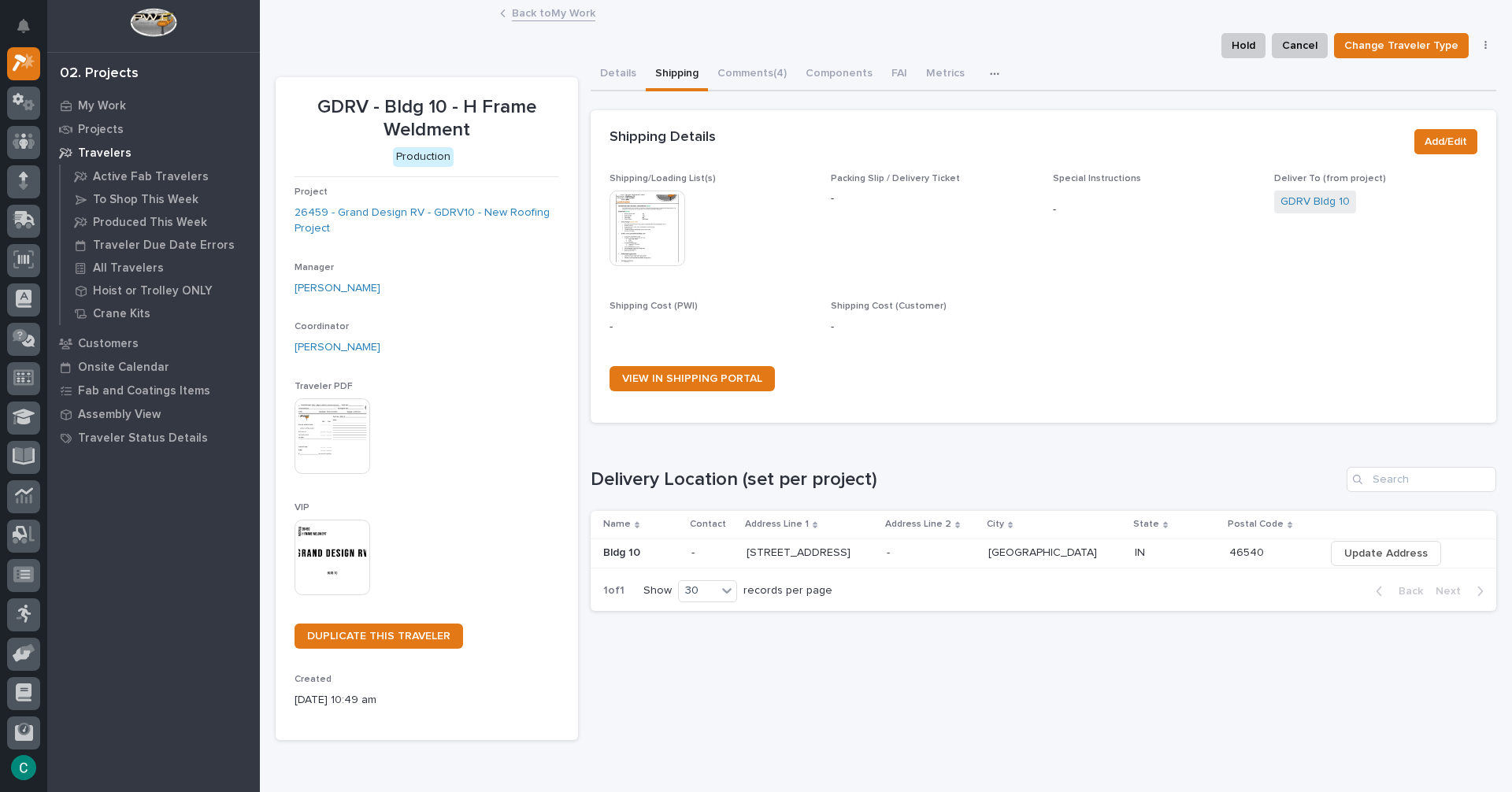
click at [560, 12] on link "Back to My Work" at bounding box center [554, 12] width 84 height 18
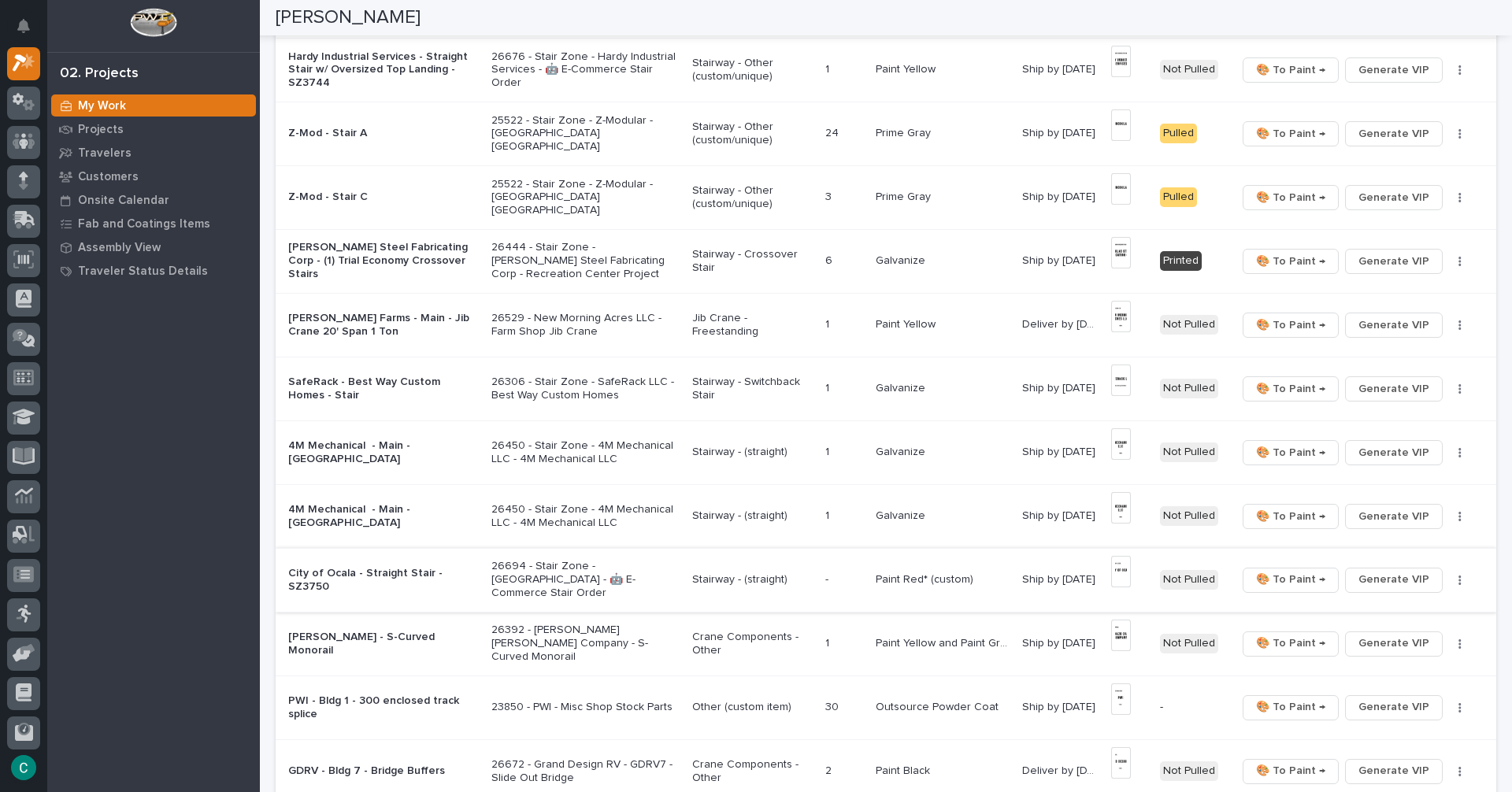
scroll to position [394, 0]
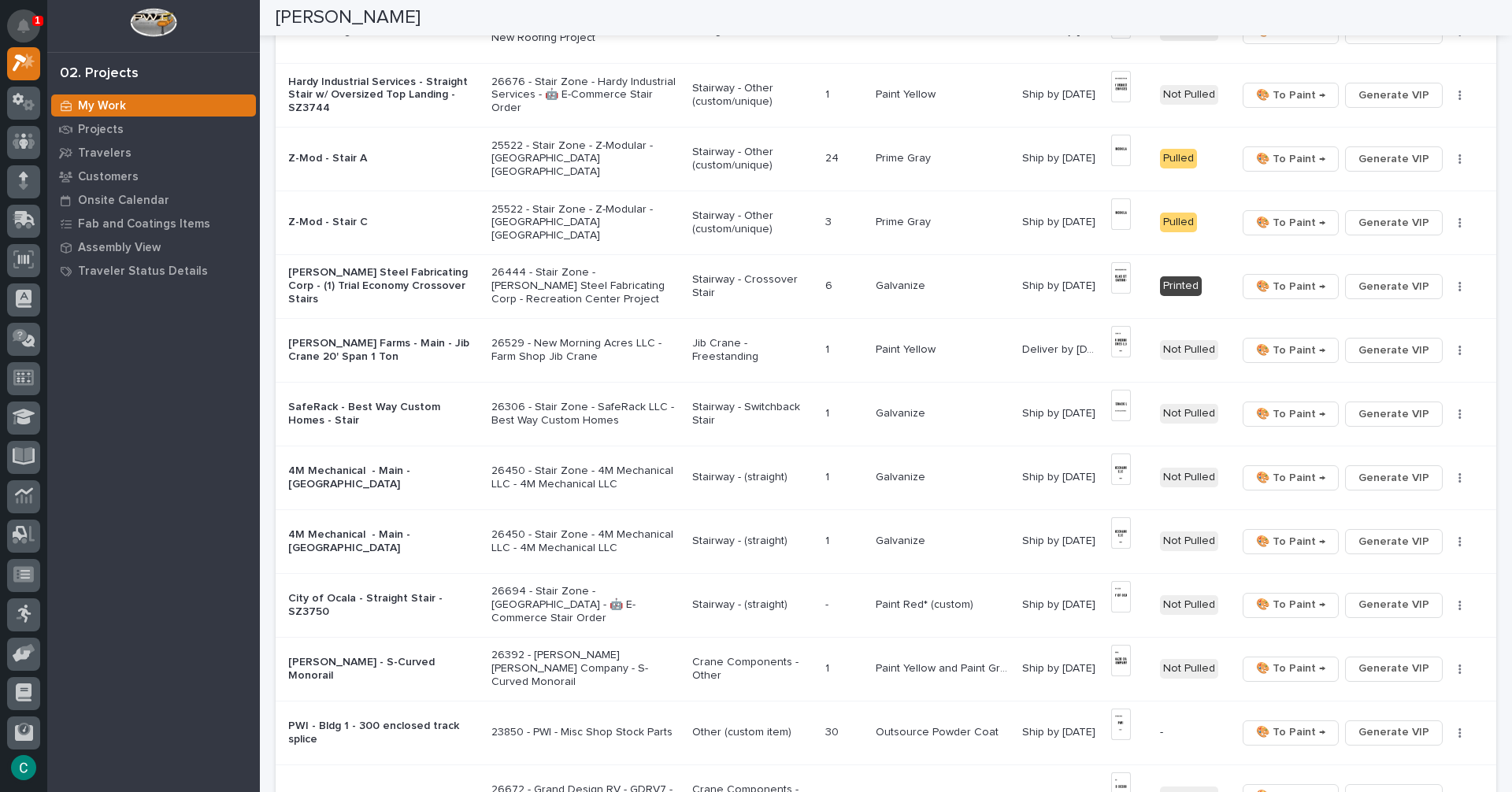
click at [19, 24] on icon "Notifications" at bounding box center [24, 25] width 13 height 14
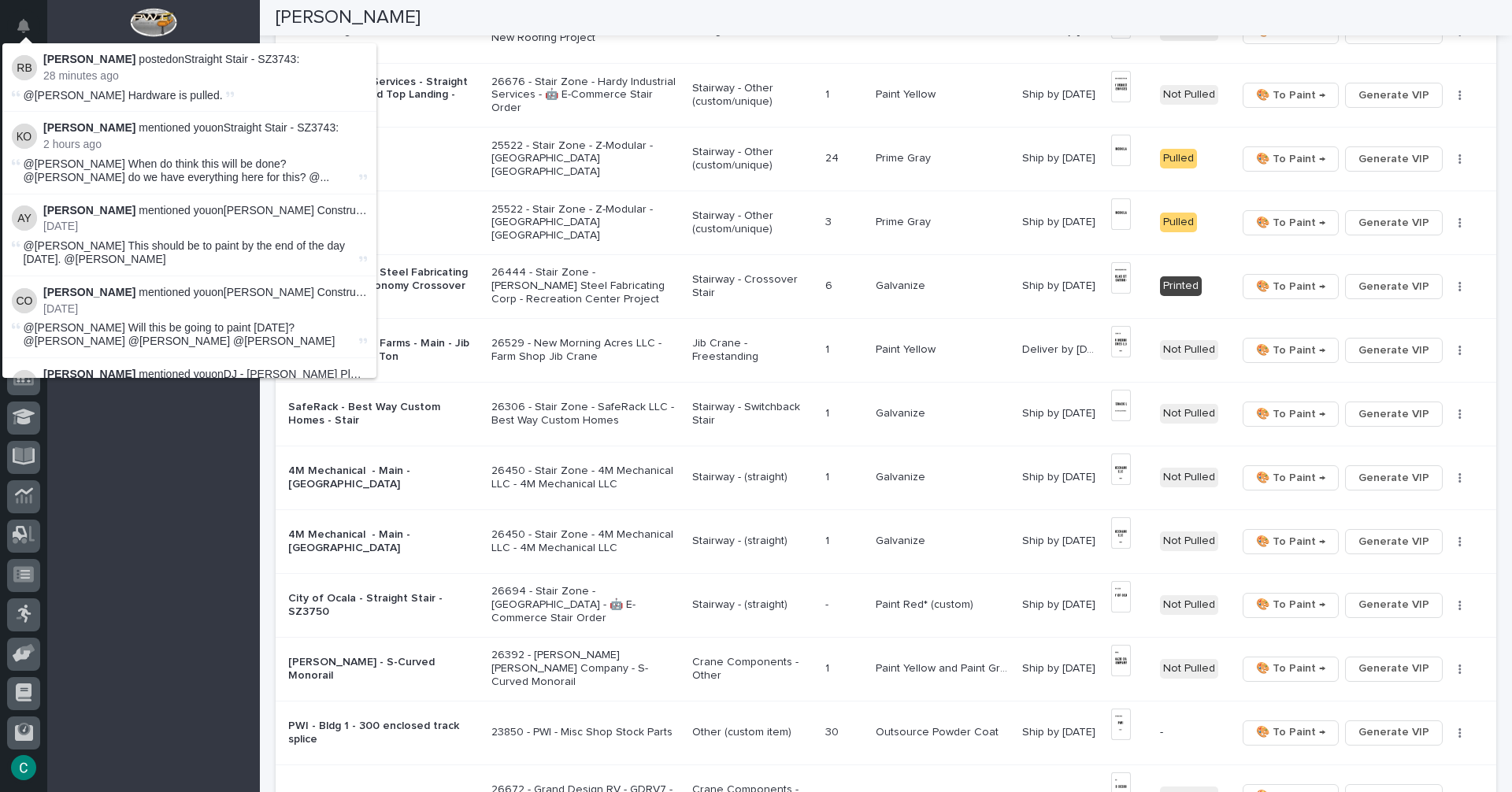
click at [145, 624] on div "My Work Projects Travelers Customers Onsite Calendar Fab and Coatings Items Ass…" at bounding box center [153, 442] width 213 height 699
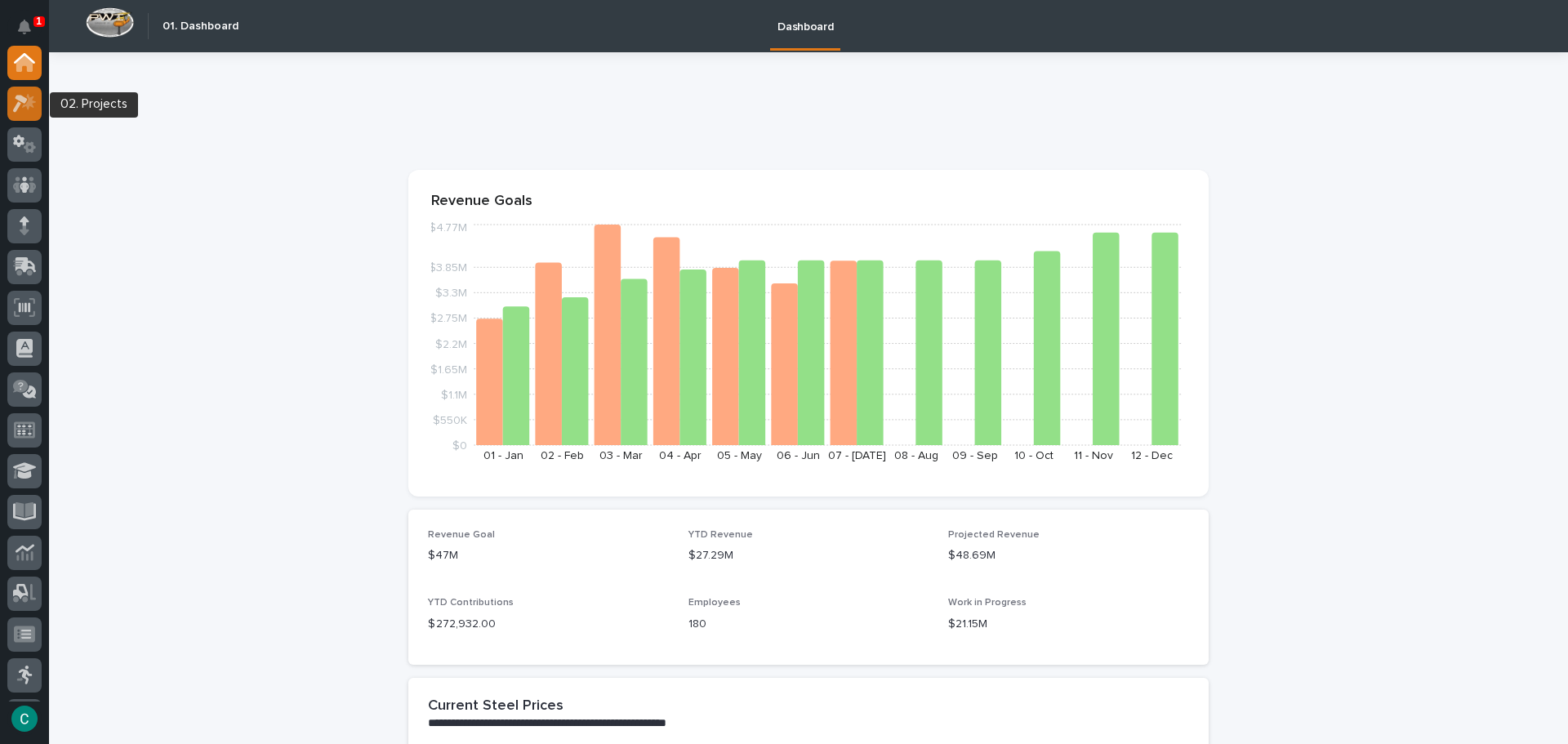
click at [20, 109] on icon at bounding box center [25, 104] width 24 height 19
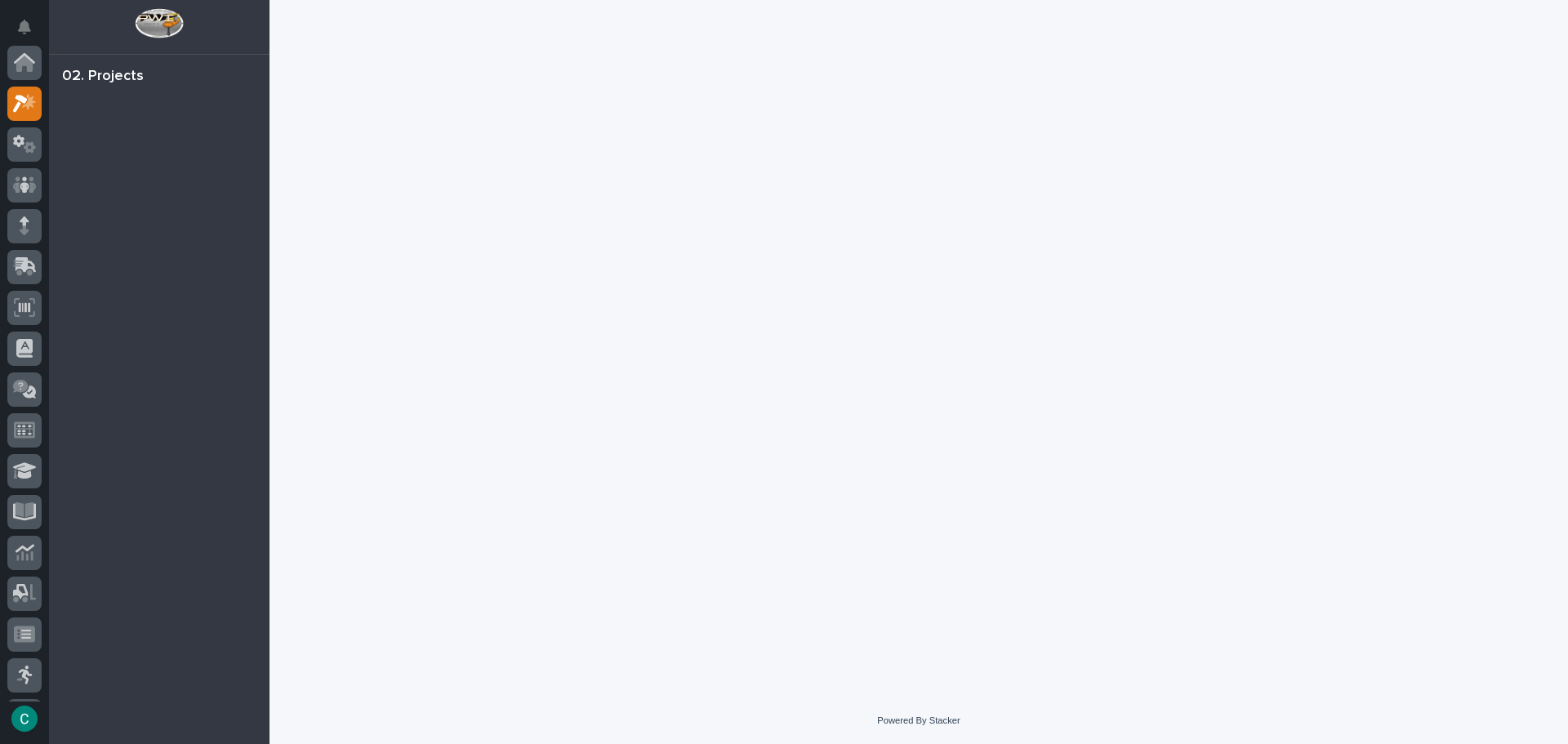
scroll to position [41, 0]
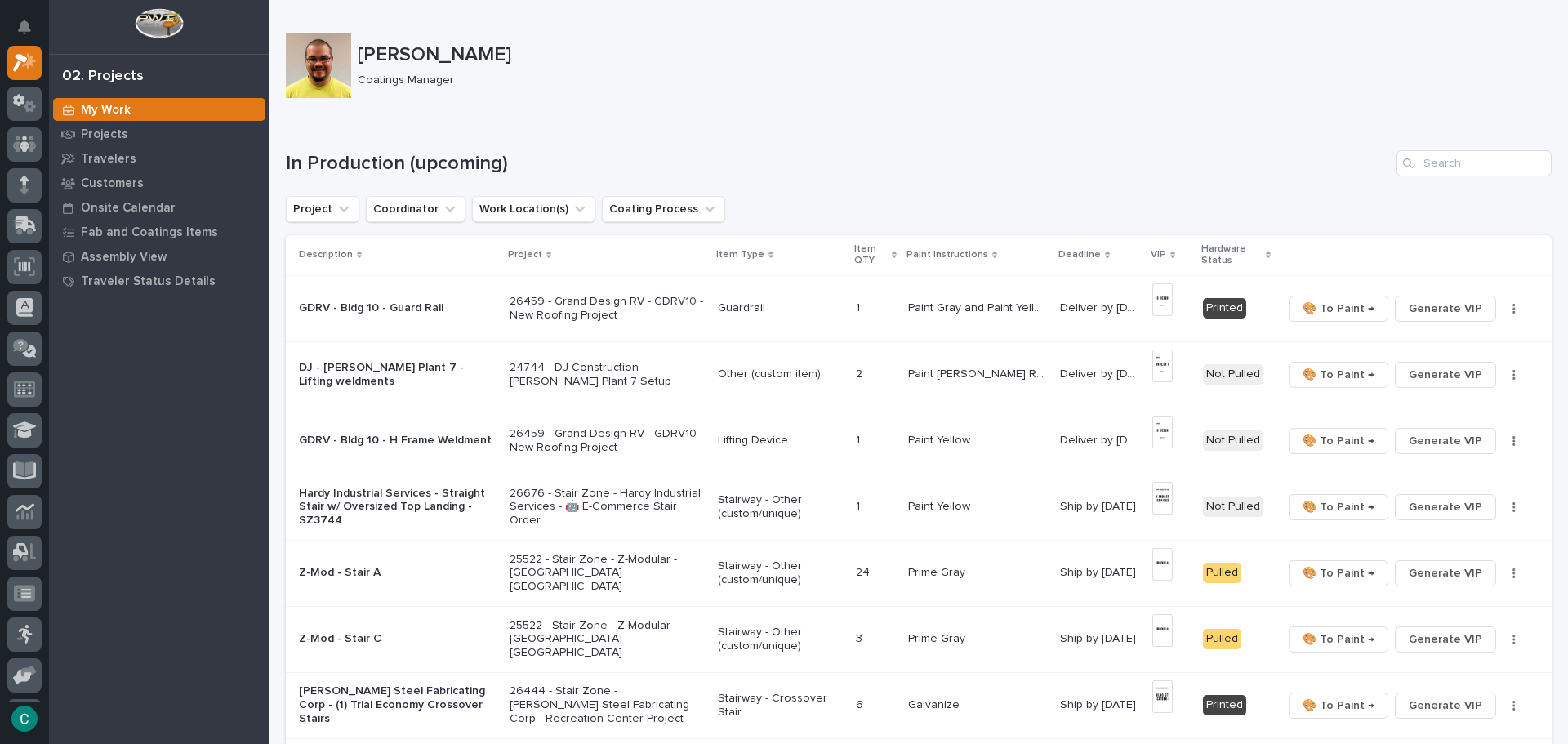
click at [755, 300] on div "Guardrail" at bounding box center [780, 306] width 125 height 17
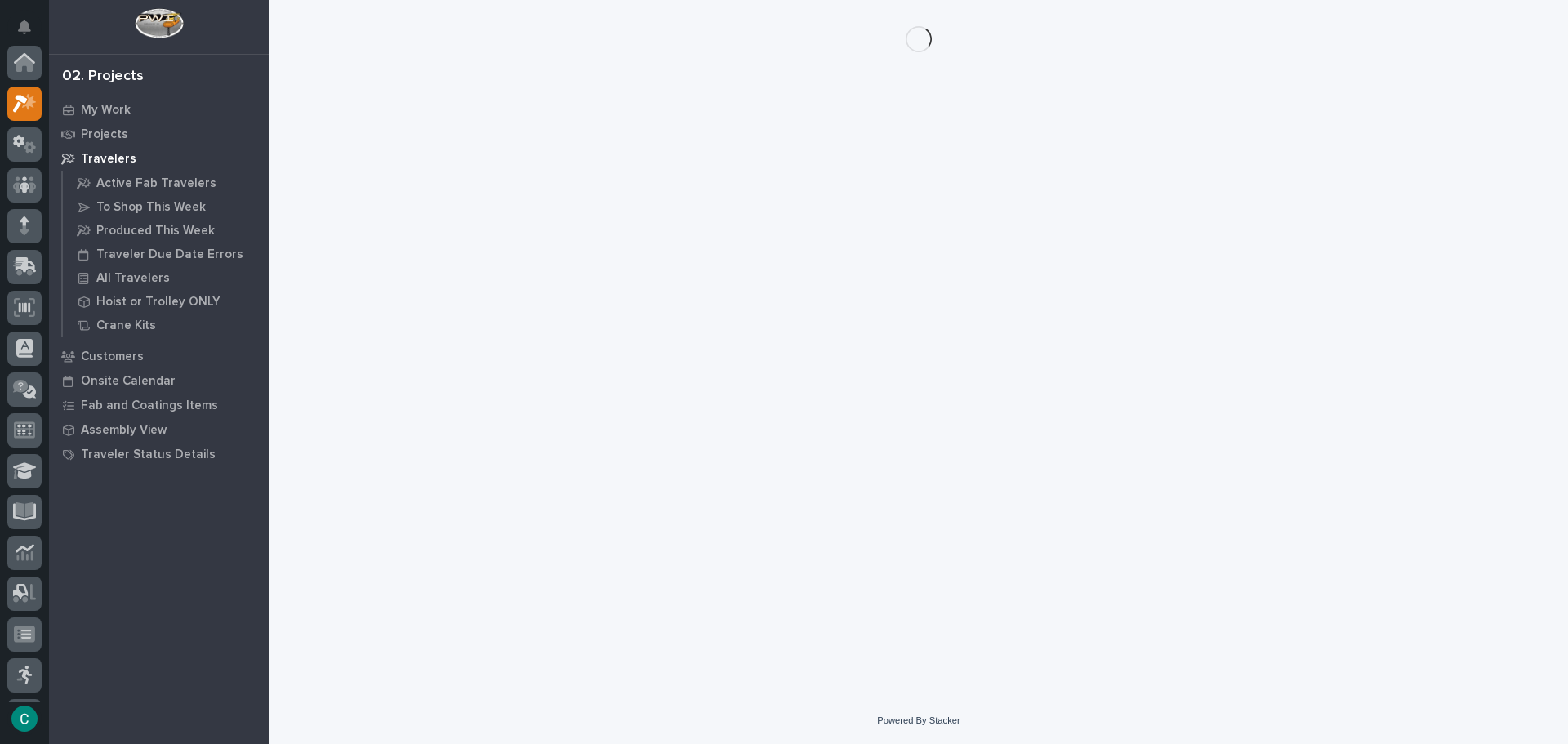
scroll to position [41, 0]
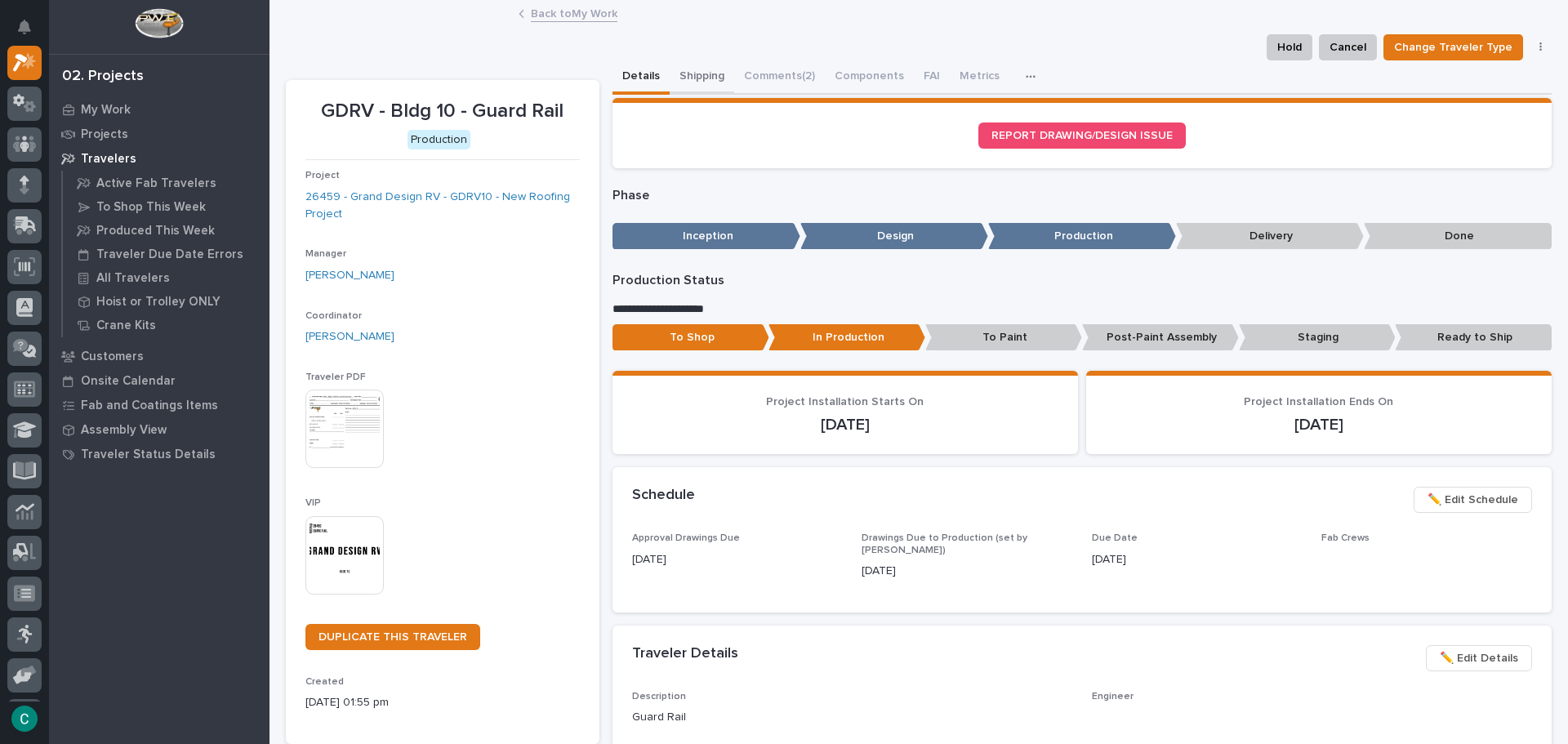
click at [688, 69] on button "Shipping" at bounding box center [702, 77] width 65 height 35
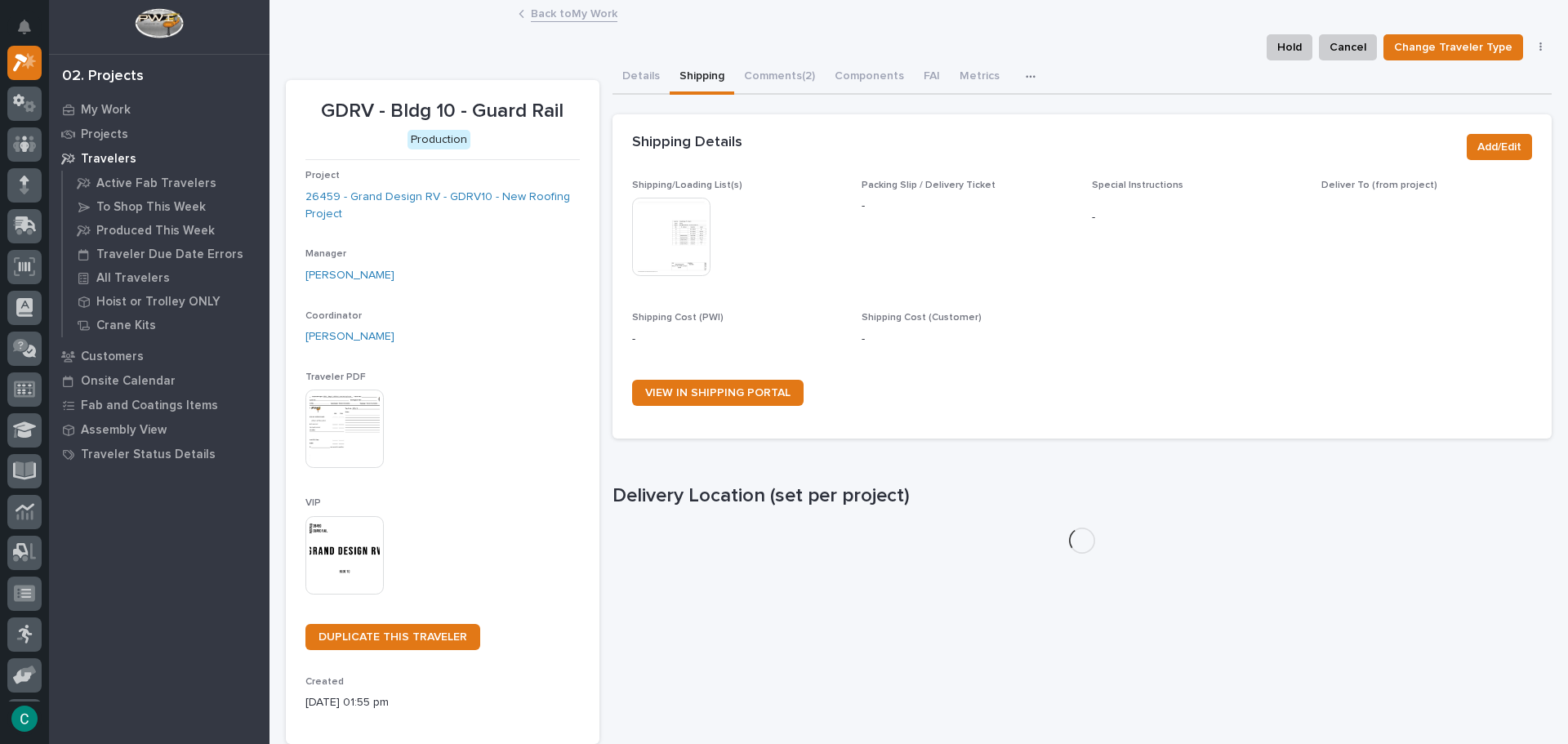
click at [677, 236] on img at bounding box center [671, 236] width 78 height 78
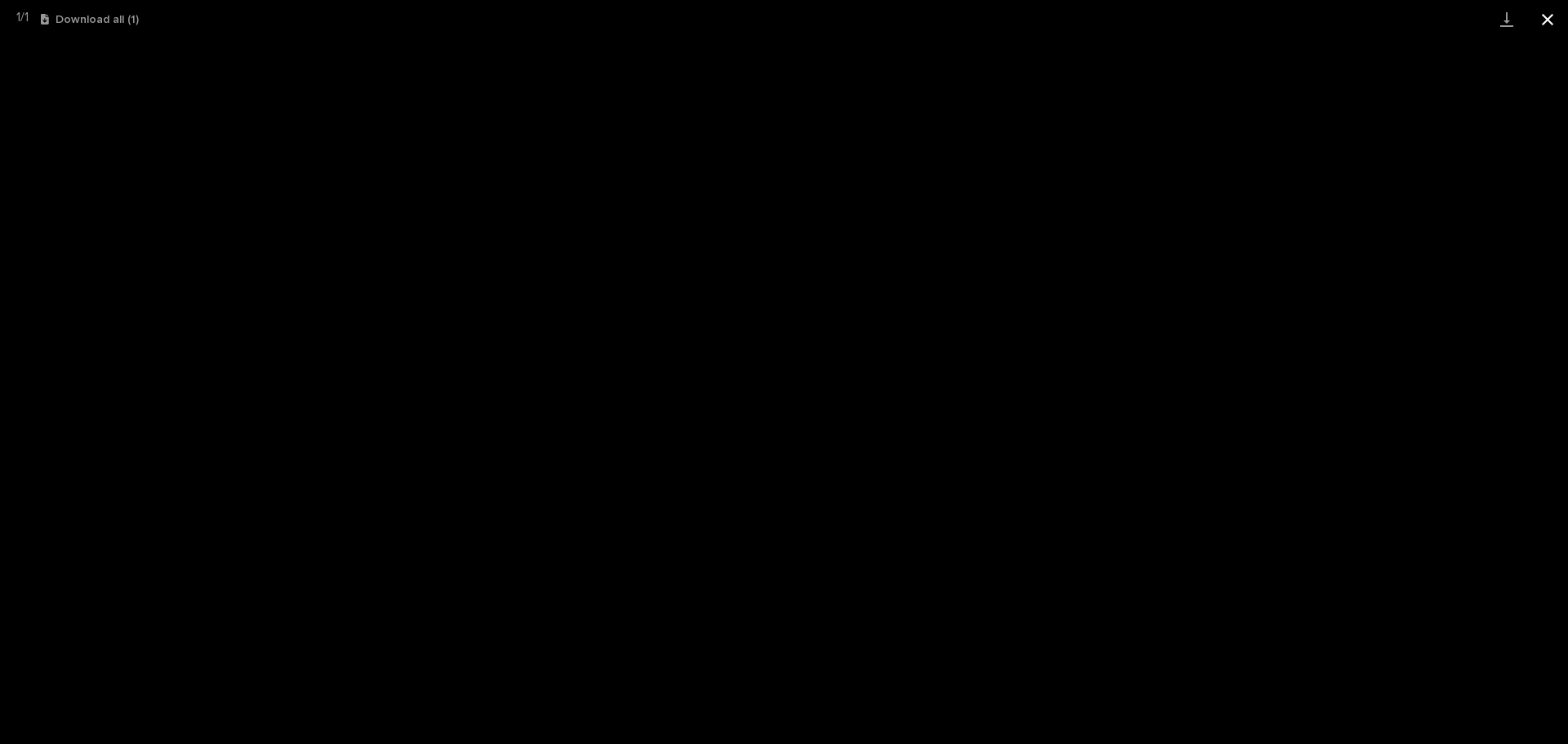
click at [1534, 16] on button "Close gallery" at bounding box center [1547, 19] width 41 height 39
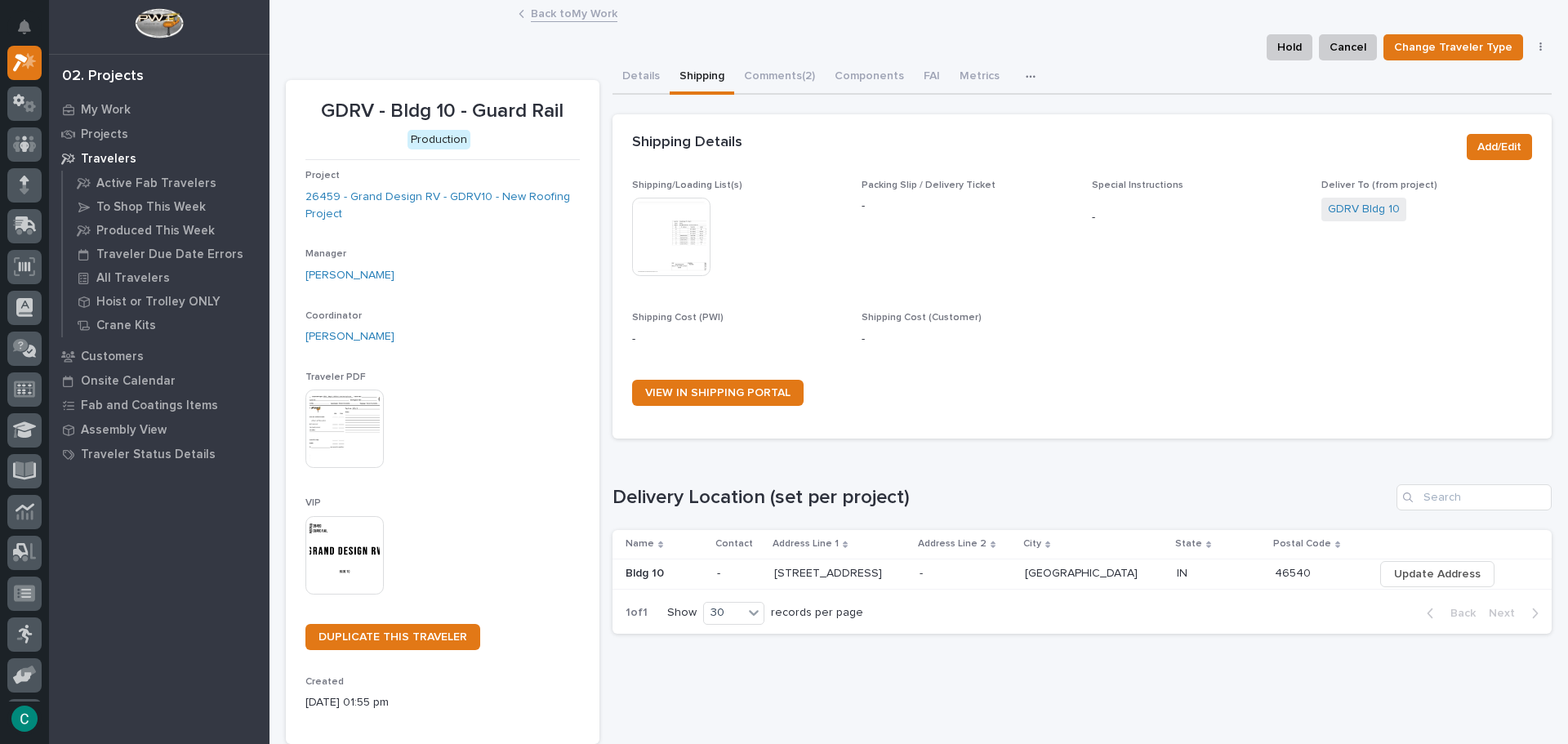
click at [548, 24] on div "Back to My Work" at bounding box center [918, 14] width 816 height 23
click at [549, 13] on link "Back to My Work" at bounding box center [574, 13] width 87 height 19
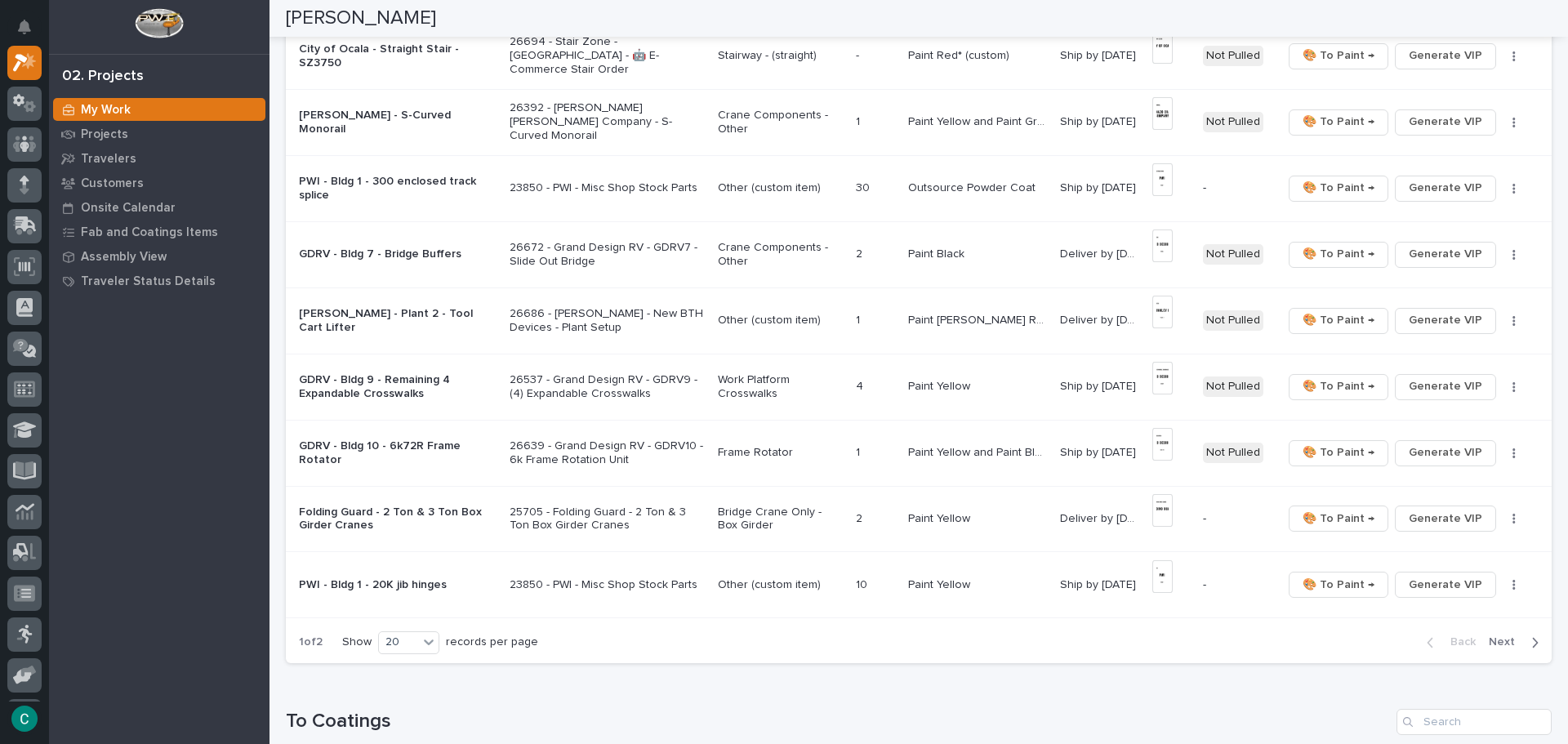
scroll to position [1061, 0]
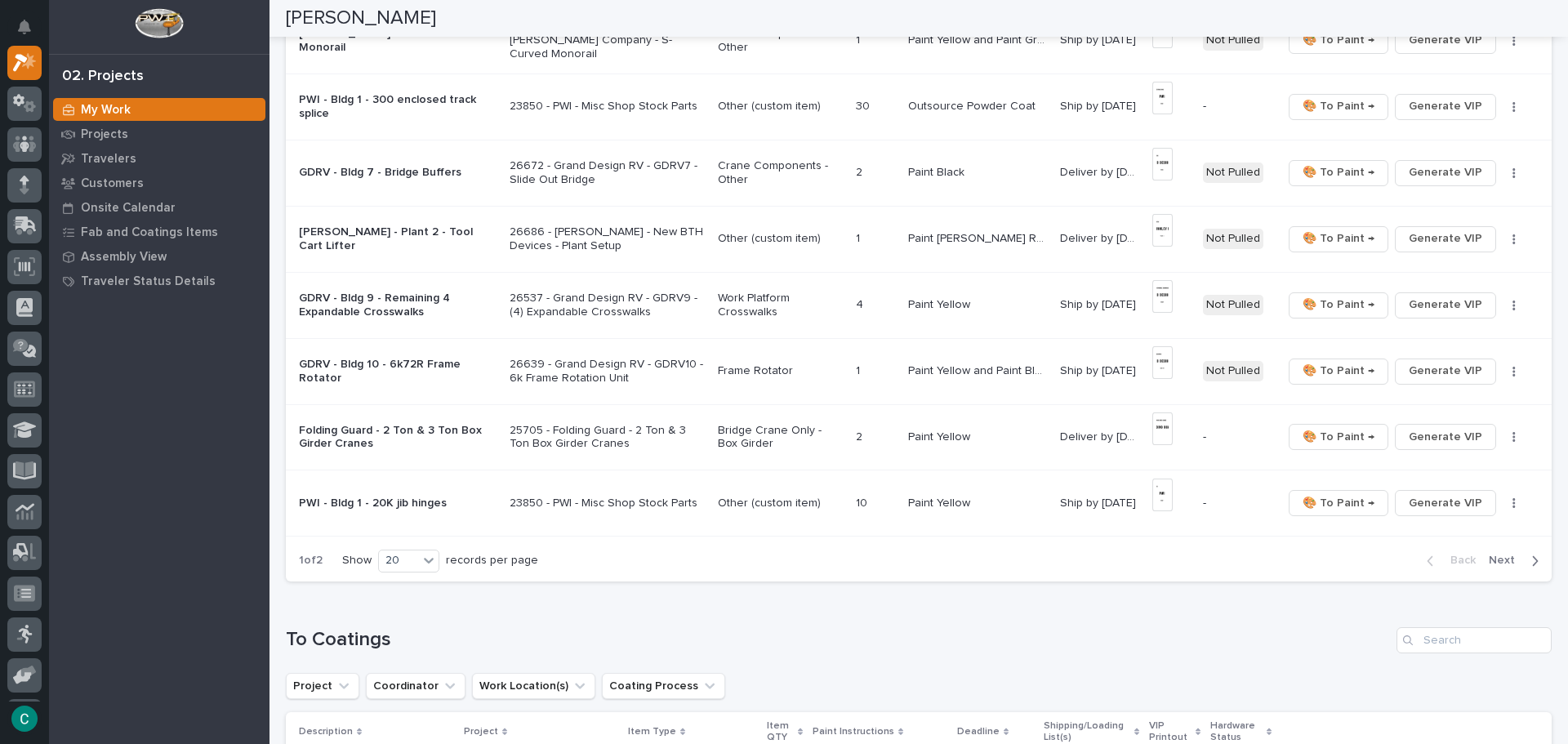
click at [1496, 564] on span "Next" at bounding box center [1507, 560] width 36 height 14
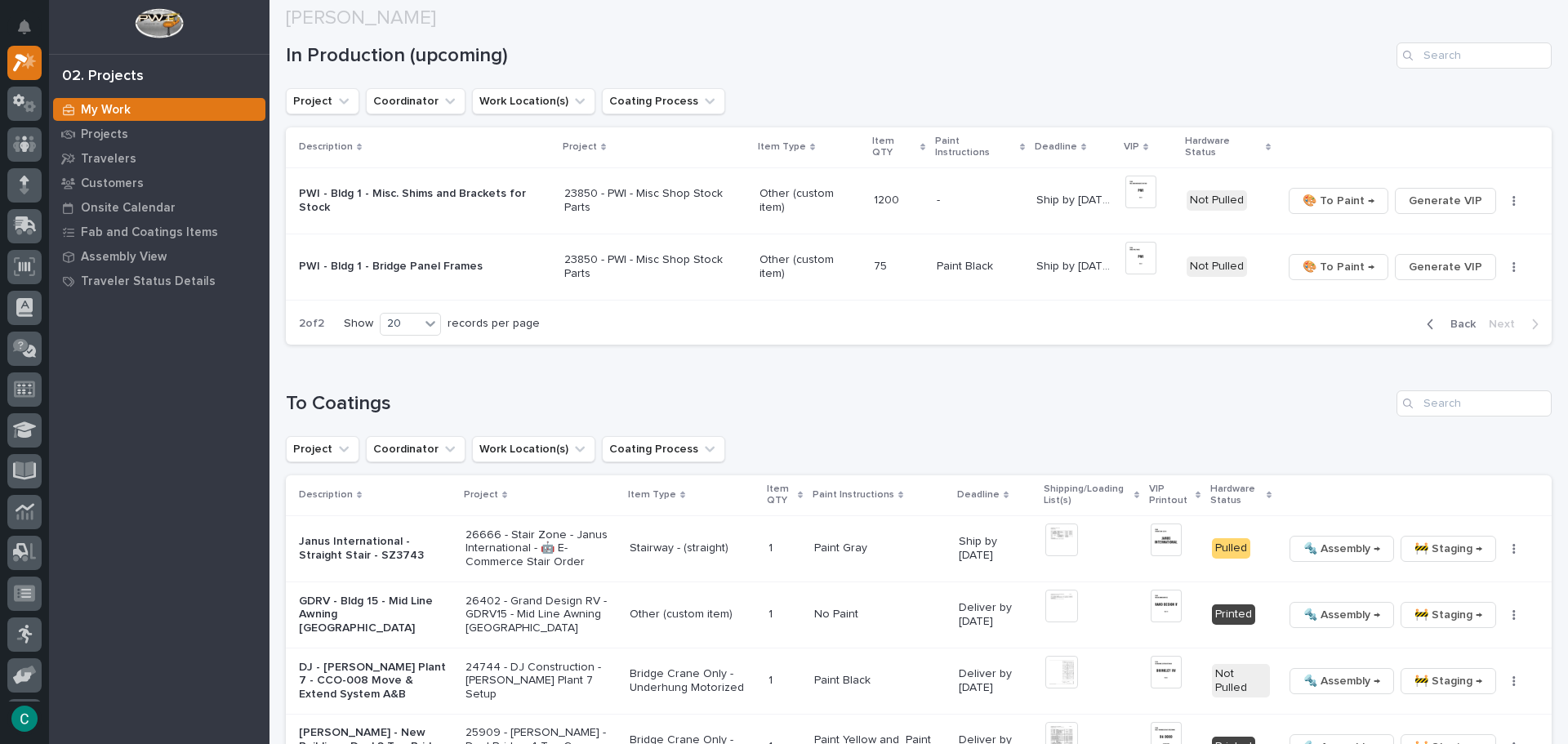
scroll to position [408, 0]
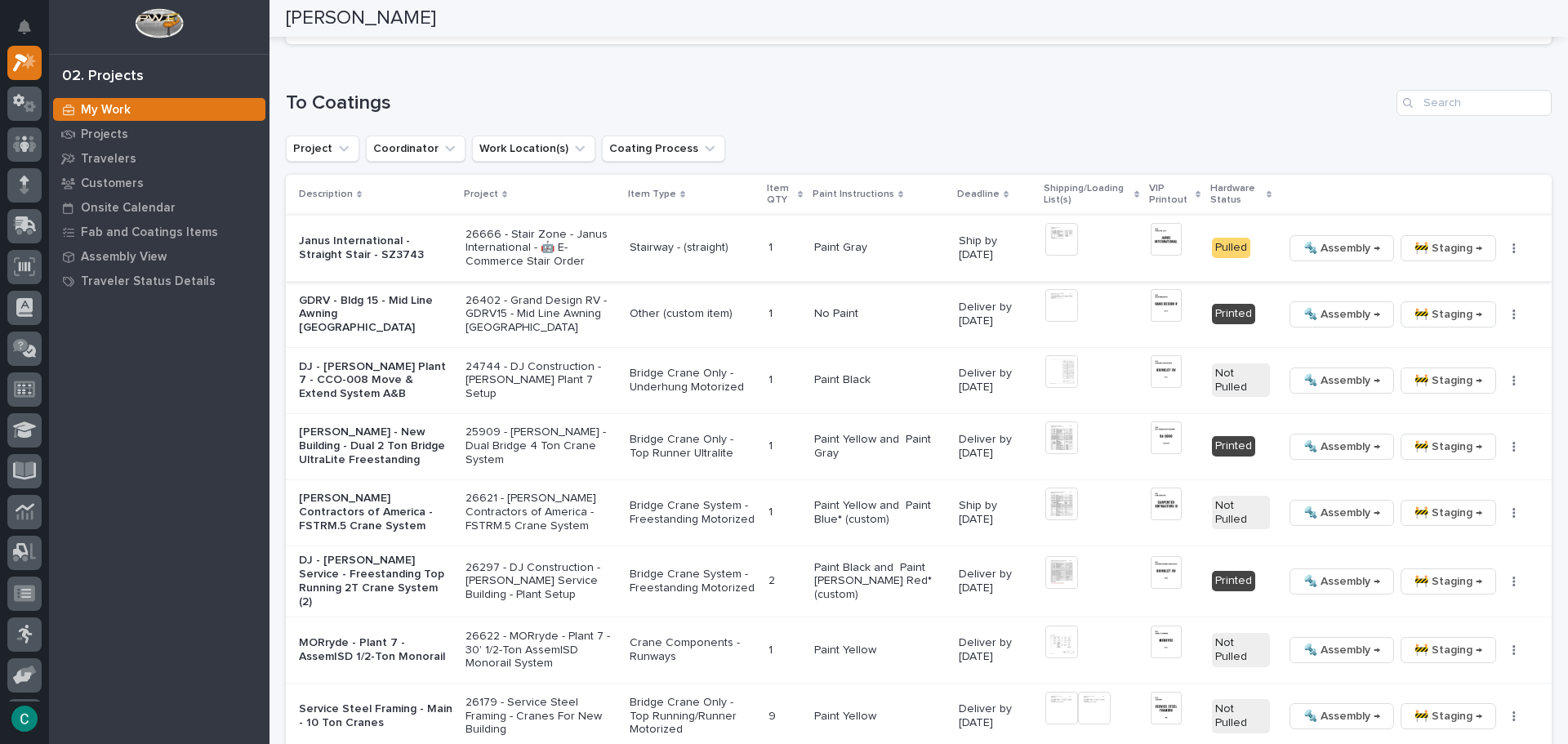
click at [1414, 238] on span "🚧 Staging →" at bounding box center [1448, 247] width 68 height 19
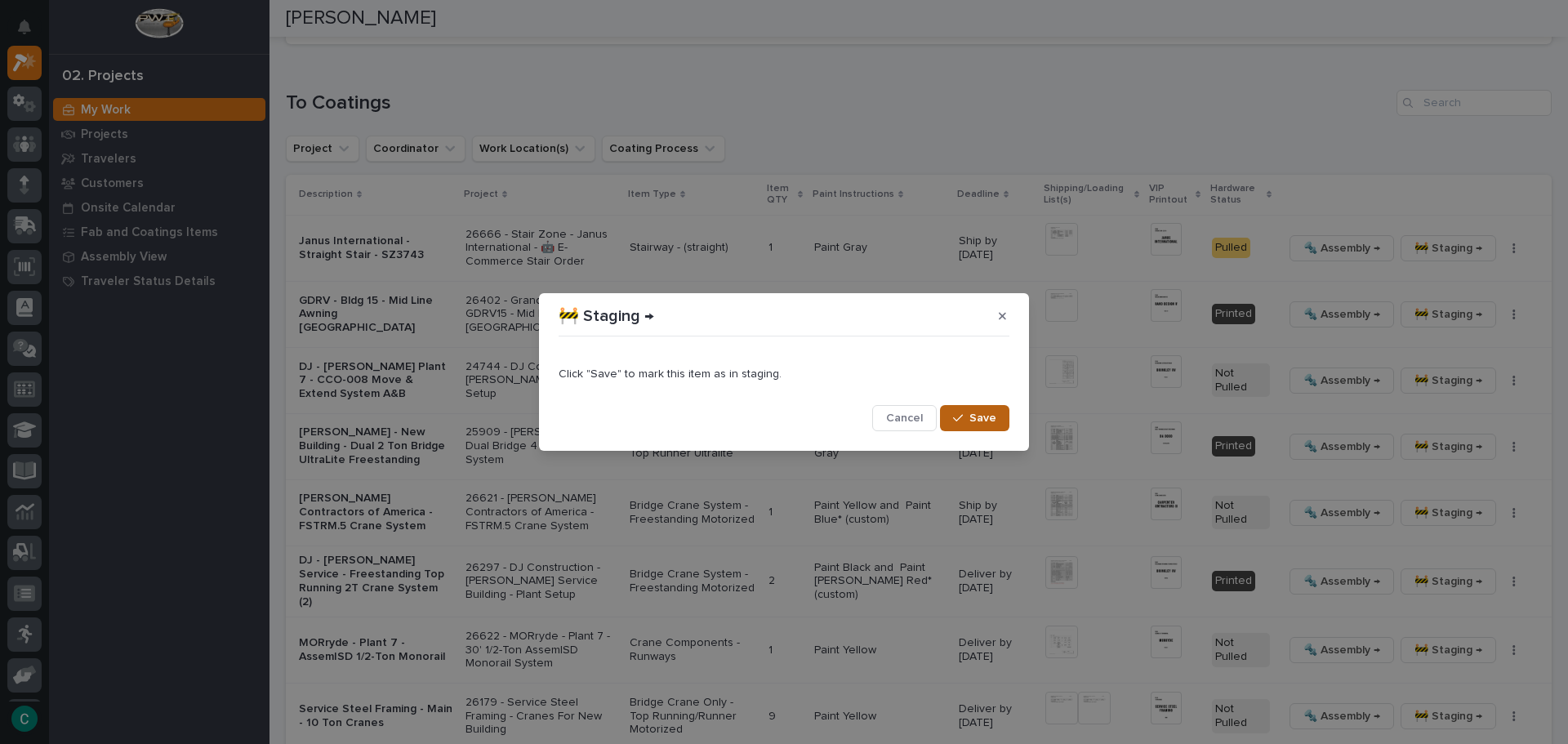
click at [973, 422] on span "Save" at bounding box center [983, 417] width 27 height 14
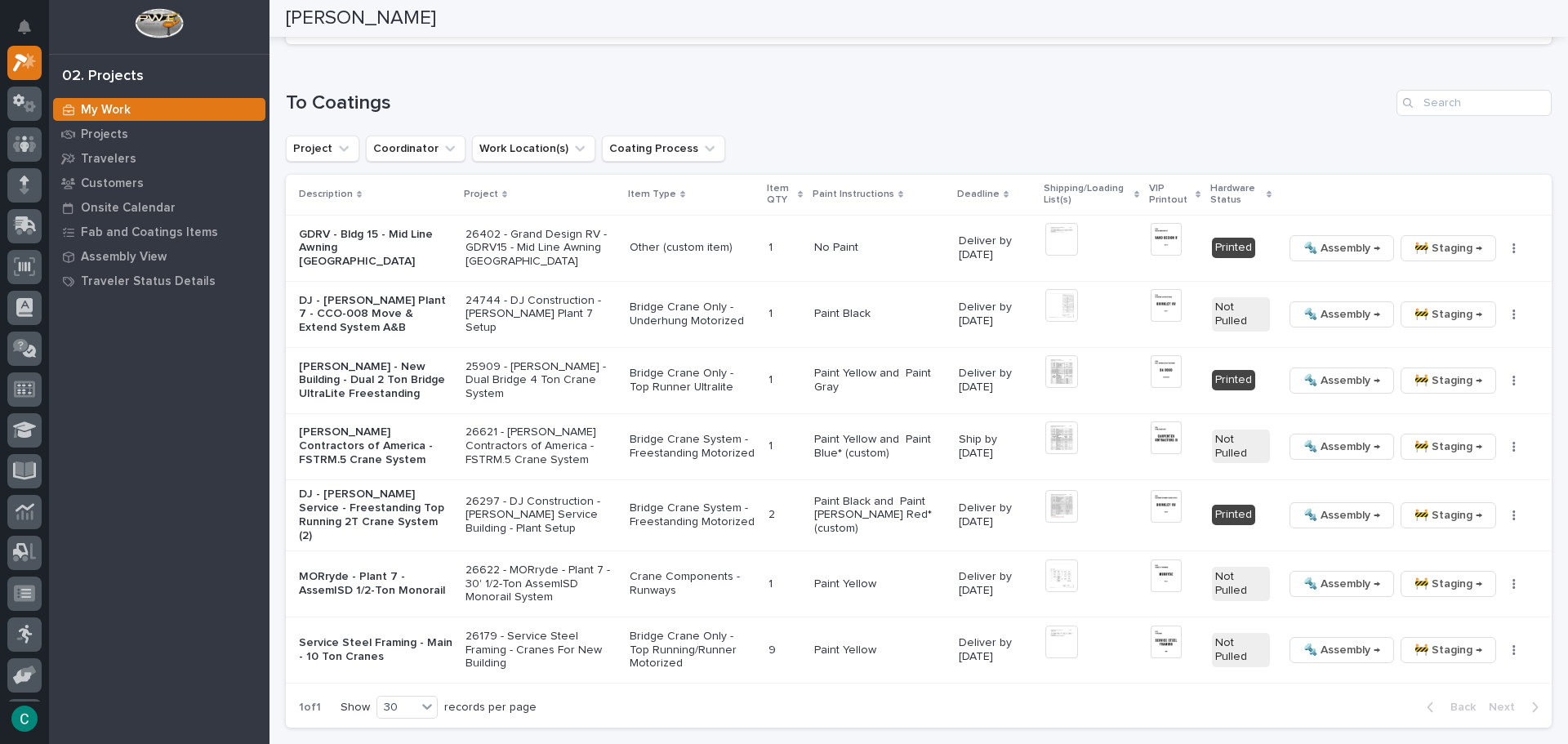
scroll to position [375, 0]
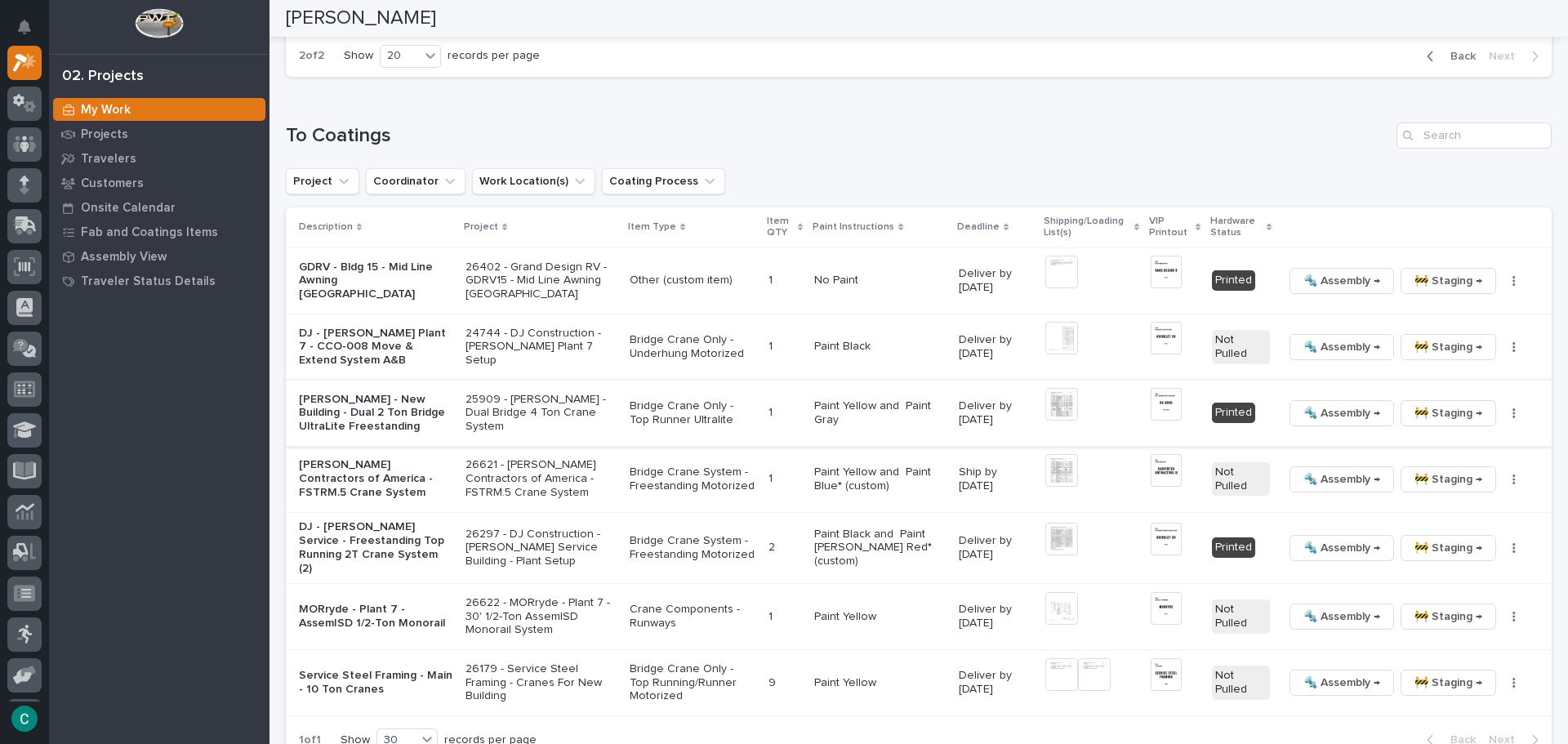
click at [1323, 403] on span "🔩 Assembly →" at bounding box center [1341, 412] width 77 height 19
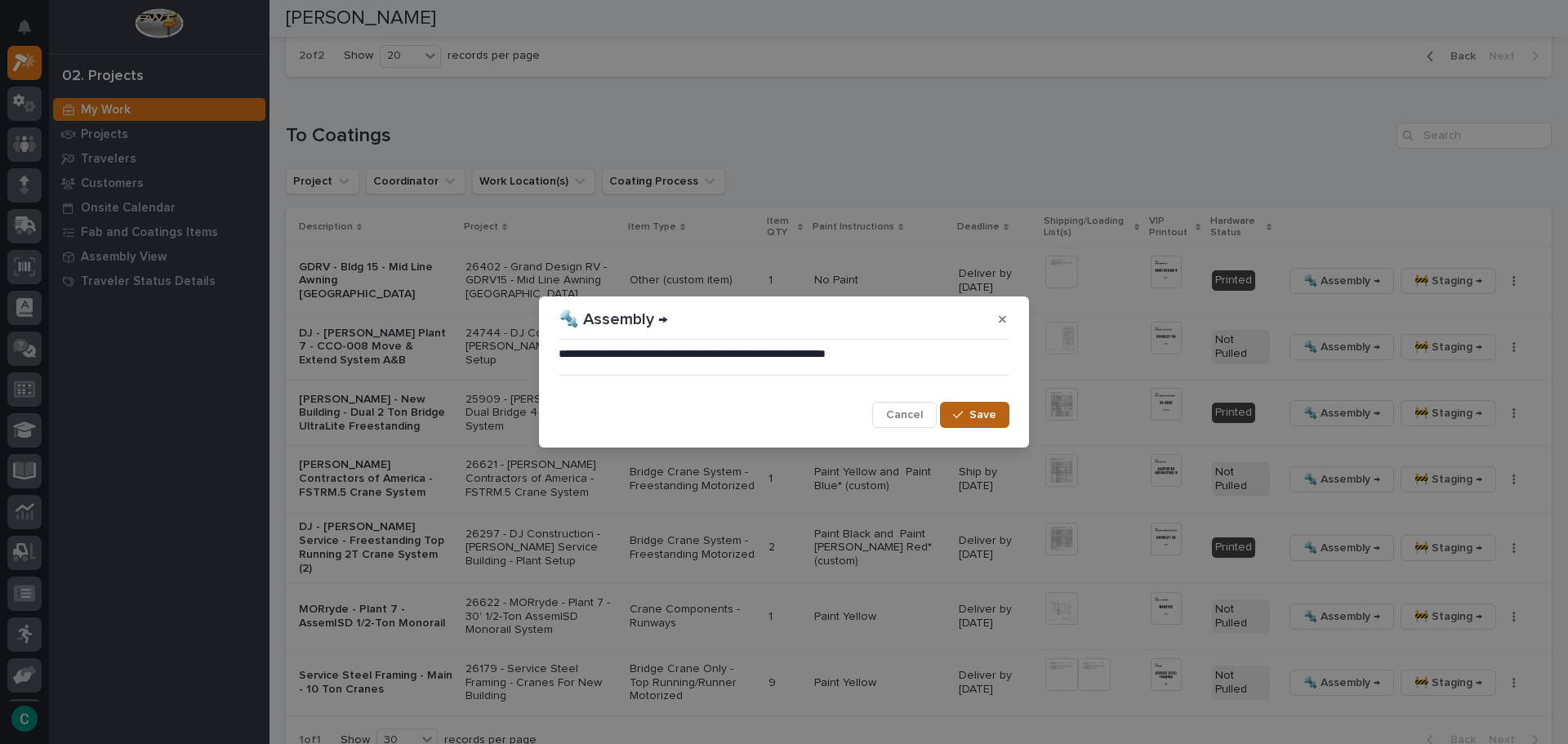
click at [981, 424] on button "Save" at bounding box center [975, 414] width 69 height 26
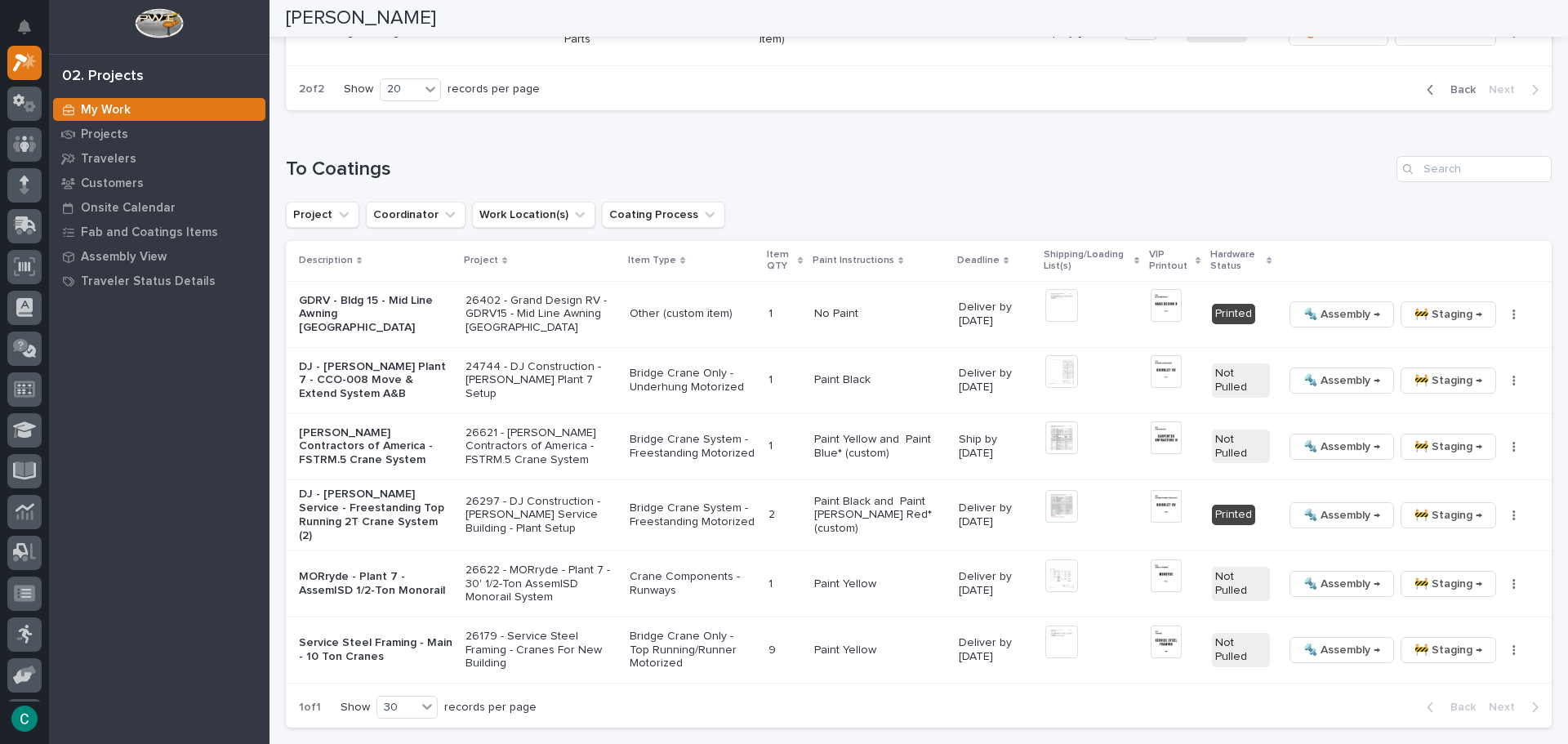
scroll to position [371, 0]
